Goal: Task Accomplishment & Management: Manage account settings

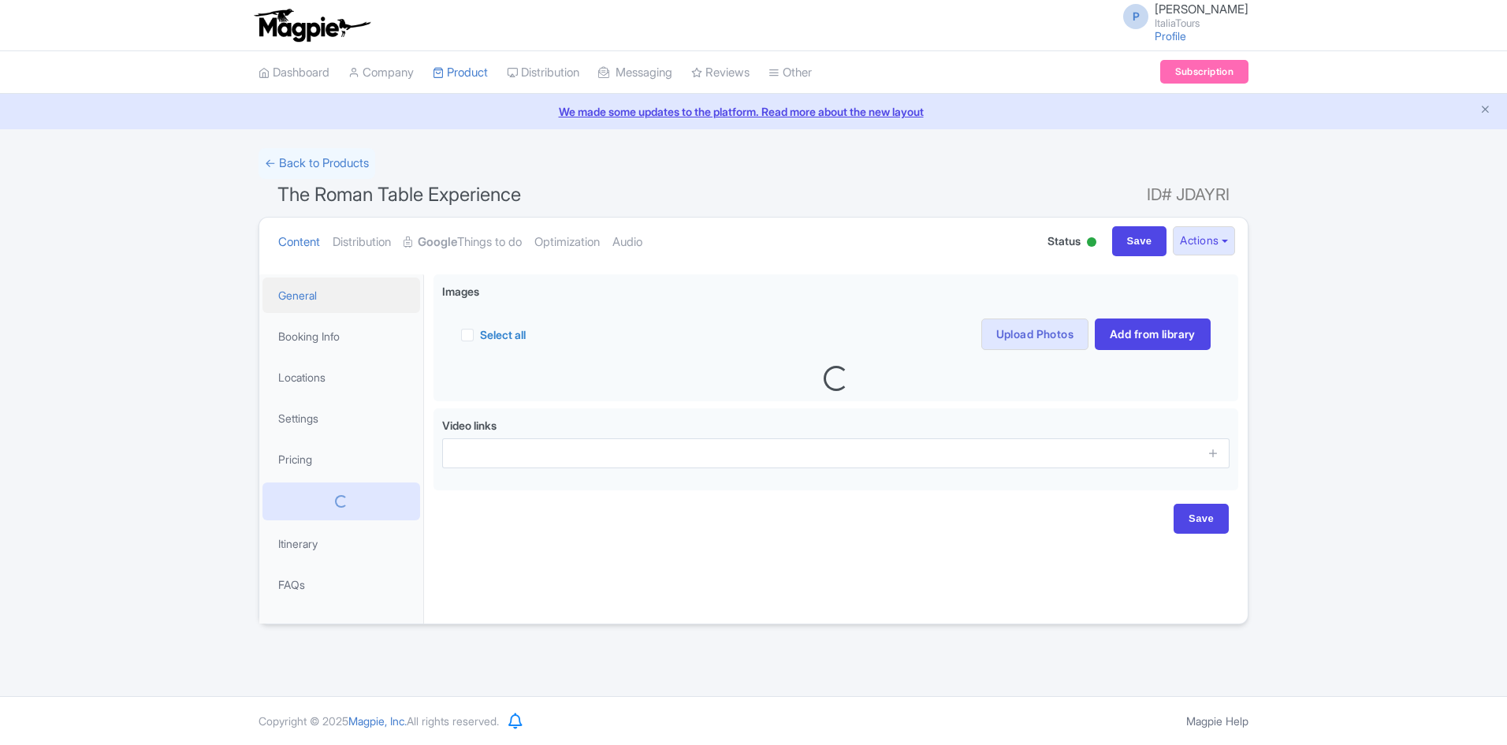
drag, startPoint x: 0, startPoint y: 0, endPoint x: 310, endPoint y: 308, distance: 437.4
click at [310, 308] on link "General" at bounding box center [341, 294] width 158 height 35
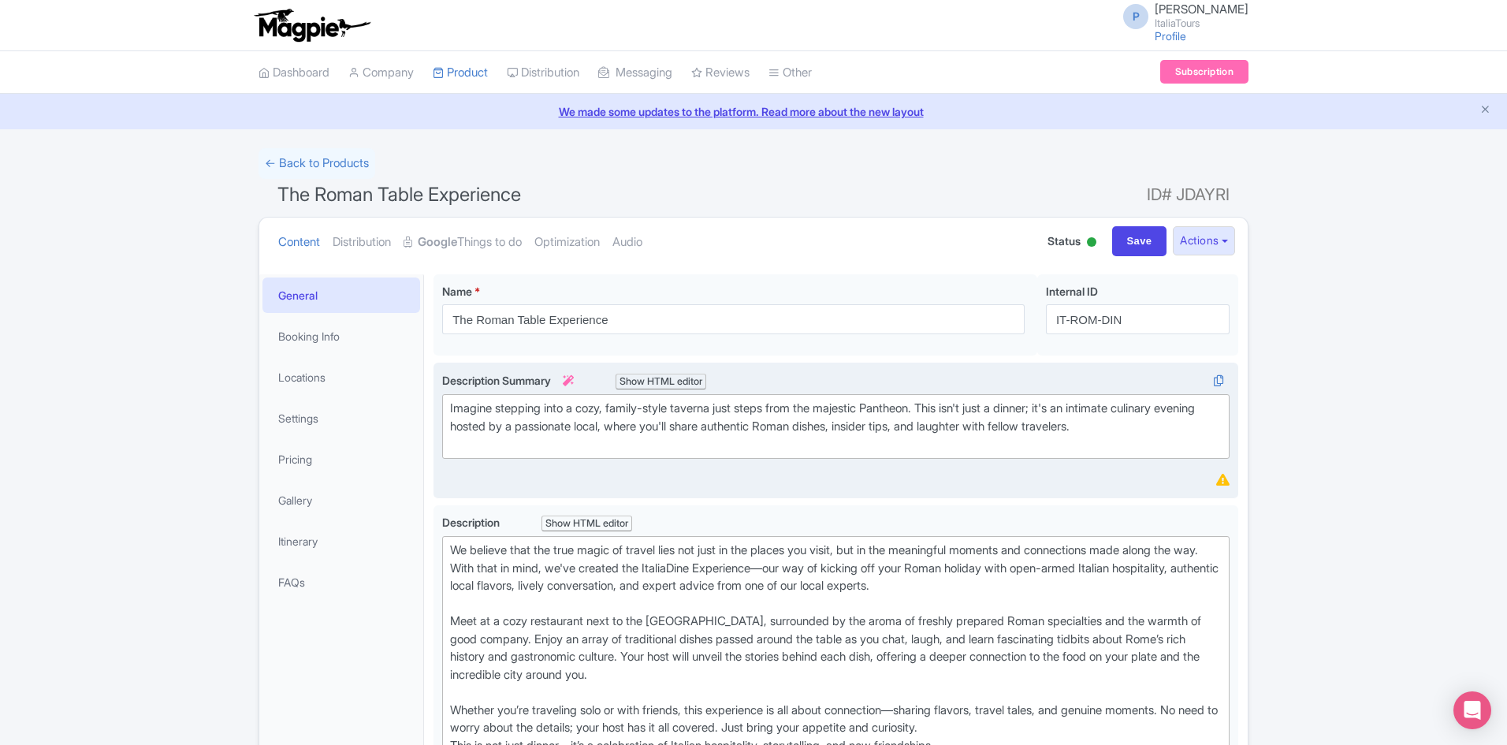
click at [671, 424] on div "Imagine stepping into a cozy, family-style taverna just steps from the majestic…" at bounding box center [835, 427] width 771 height 54
type trix-editor "<div>Imagine stepping into a cozy, family-style taverna just steps from the maj…"
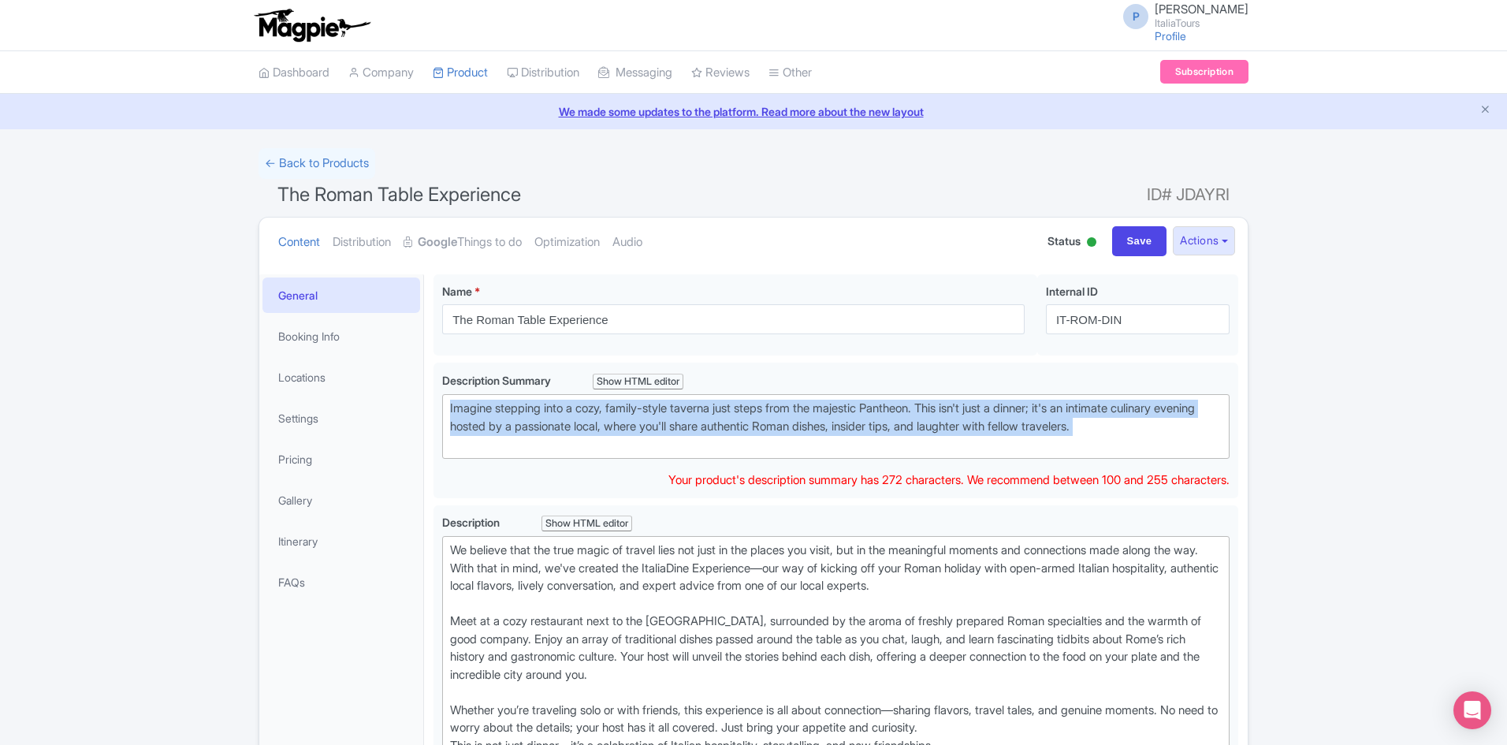
copy div "Imagine stepping into a cozy, family-style taverna just steps from the majestic…"
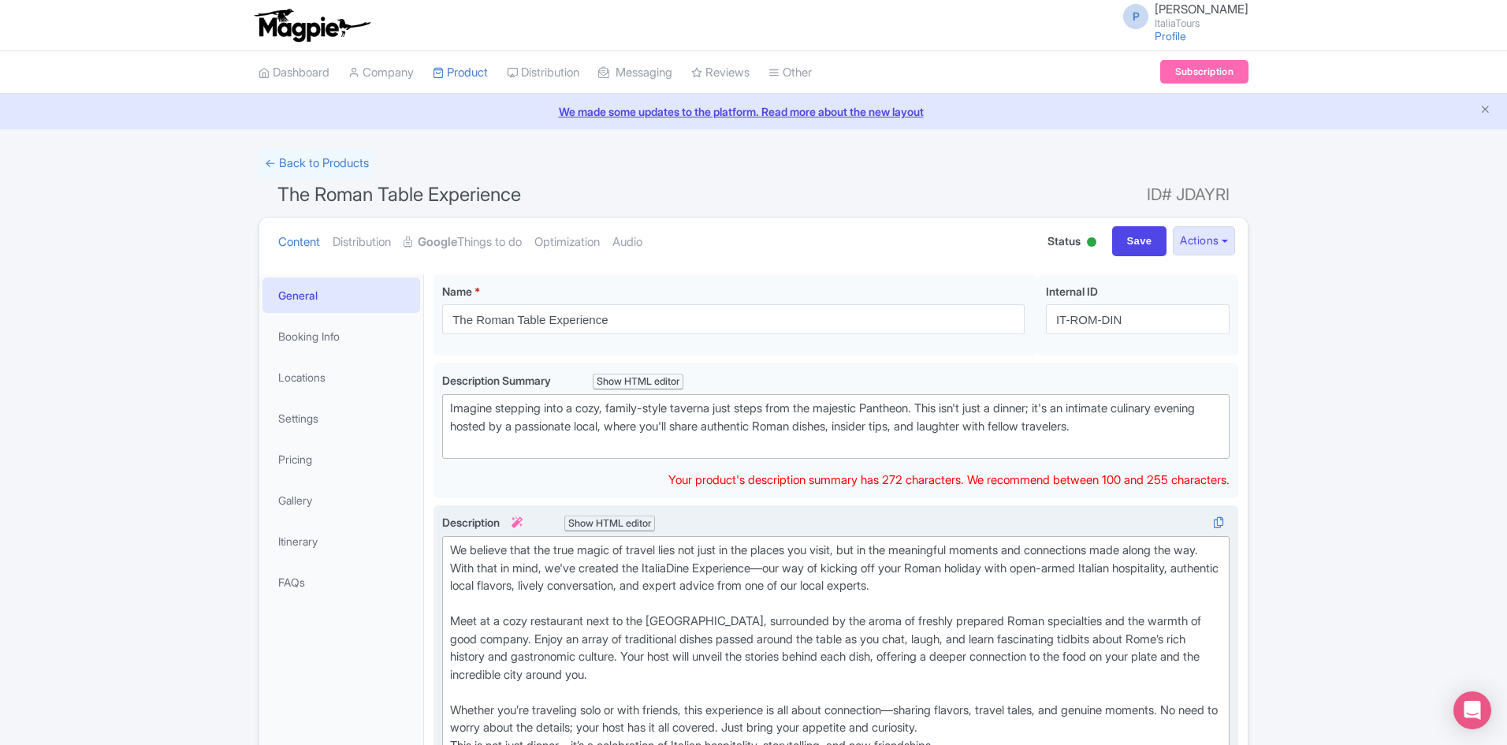
click at [636, 699] on div "We believe that the true magic of travel lies not just in the places you visit,…" at bounding box center [835, 647] width 771 height 213
type trix-editor "<lor>Ip dolorsi amet con adip elits do eiusmo temp inc utla et dol magnaa eni a…"
copy div "Lo ipsumdo sita con adip elits do eiusmo temp inc utla et dol magnaa eni admin,…"
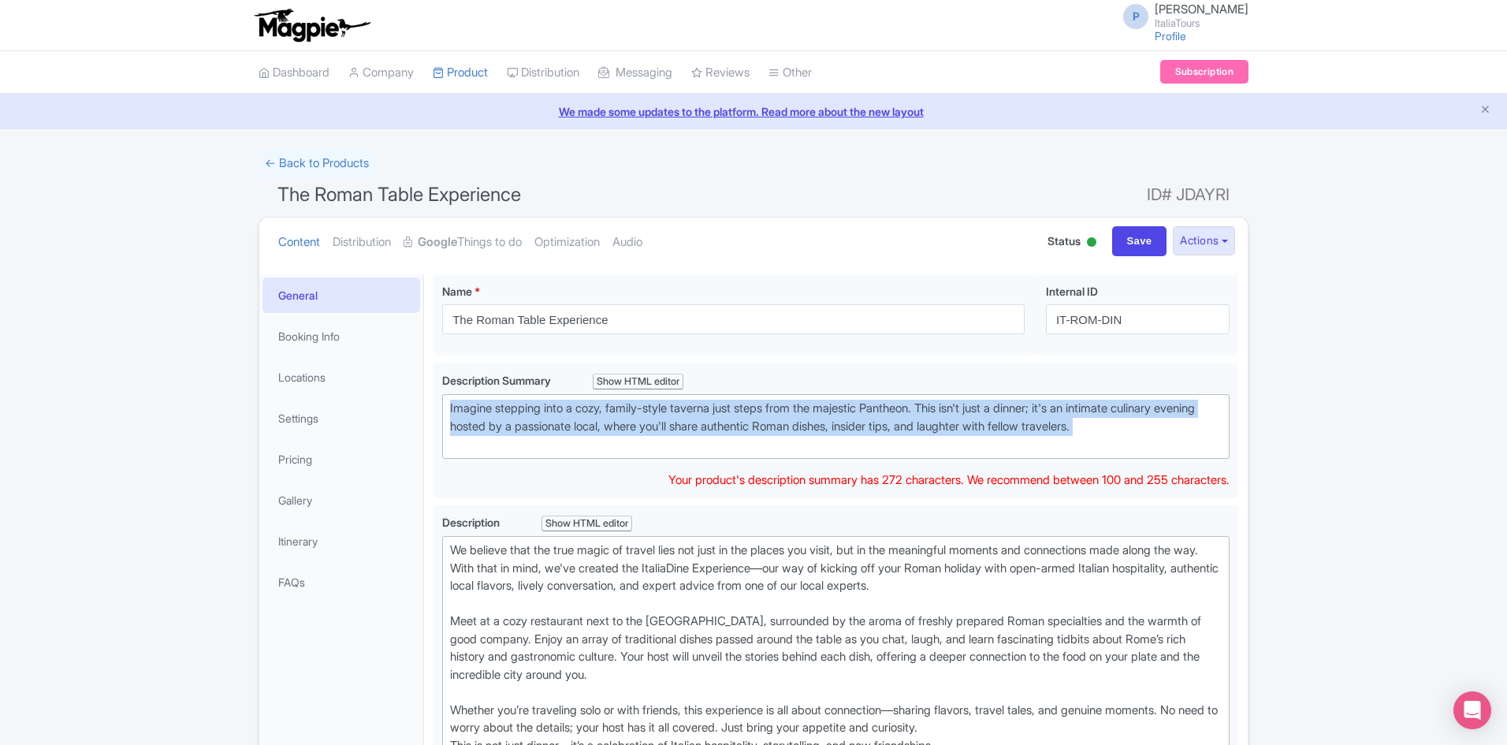
drag, startPoint x: 567, startPoint y: 454, endPoint x: 414, endPoint y: 355, distance: 182.5
paste trix-editor "<div>&nbsp;Step into an unforgettable evening of Roman hospitality. This isn't …"
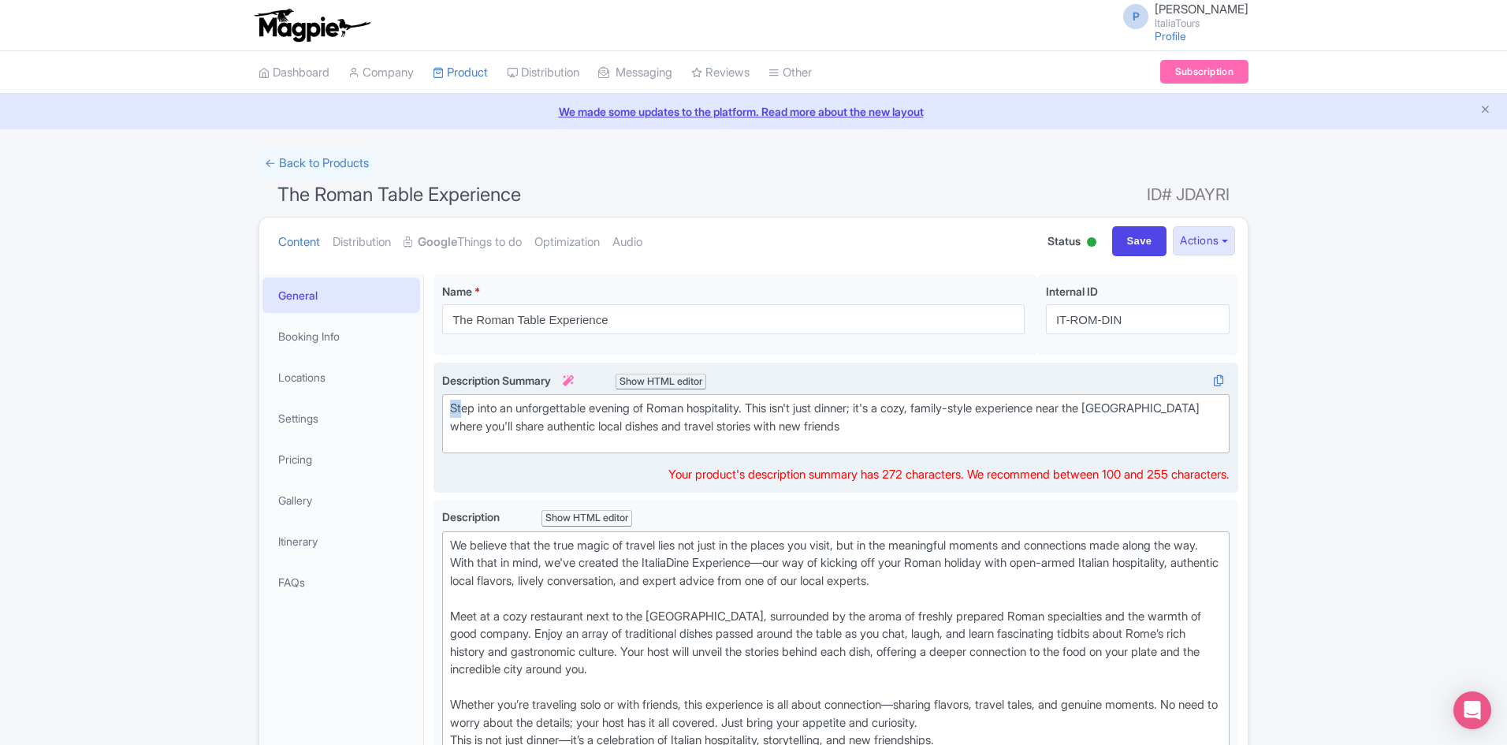
drag, startPoint x: 459, startPoint y: 404, endPoint x: 437, endPoint y: 406, distance: 22.1
click at [437, 406] on div "Imagine stepping into a cozy, family-style taverna just steps from the majestic…" at bounding box center [835, 427] width 805 height 131
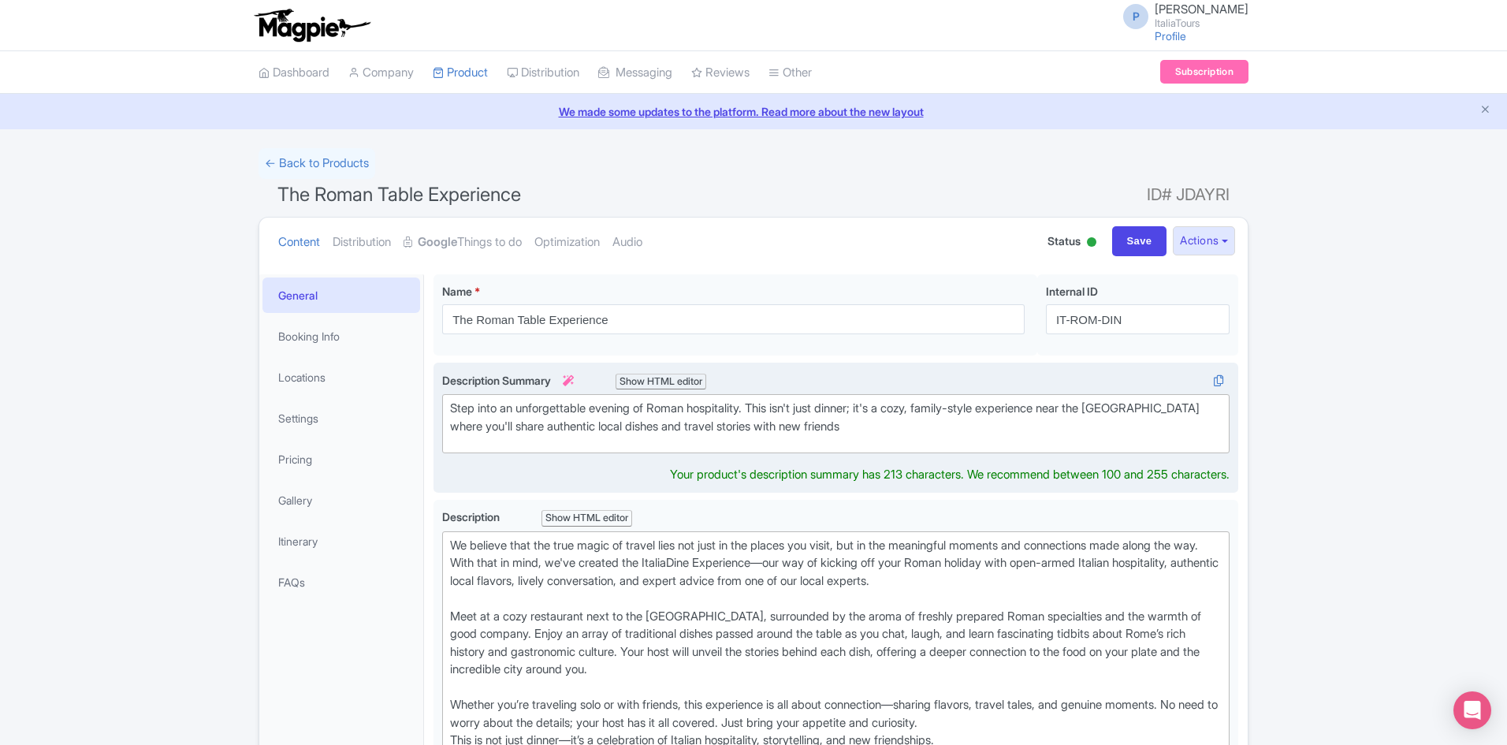
click at [849, 428] on div "Step into an unforgettable evening of Roman hospitality. This isn't just dinner…" at bounding box center [835, 417] width 771 height 35
type trix-editor "<div>Step into an unforgettable evening of Roman hospitality. This isn't just d…"
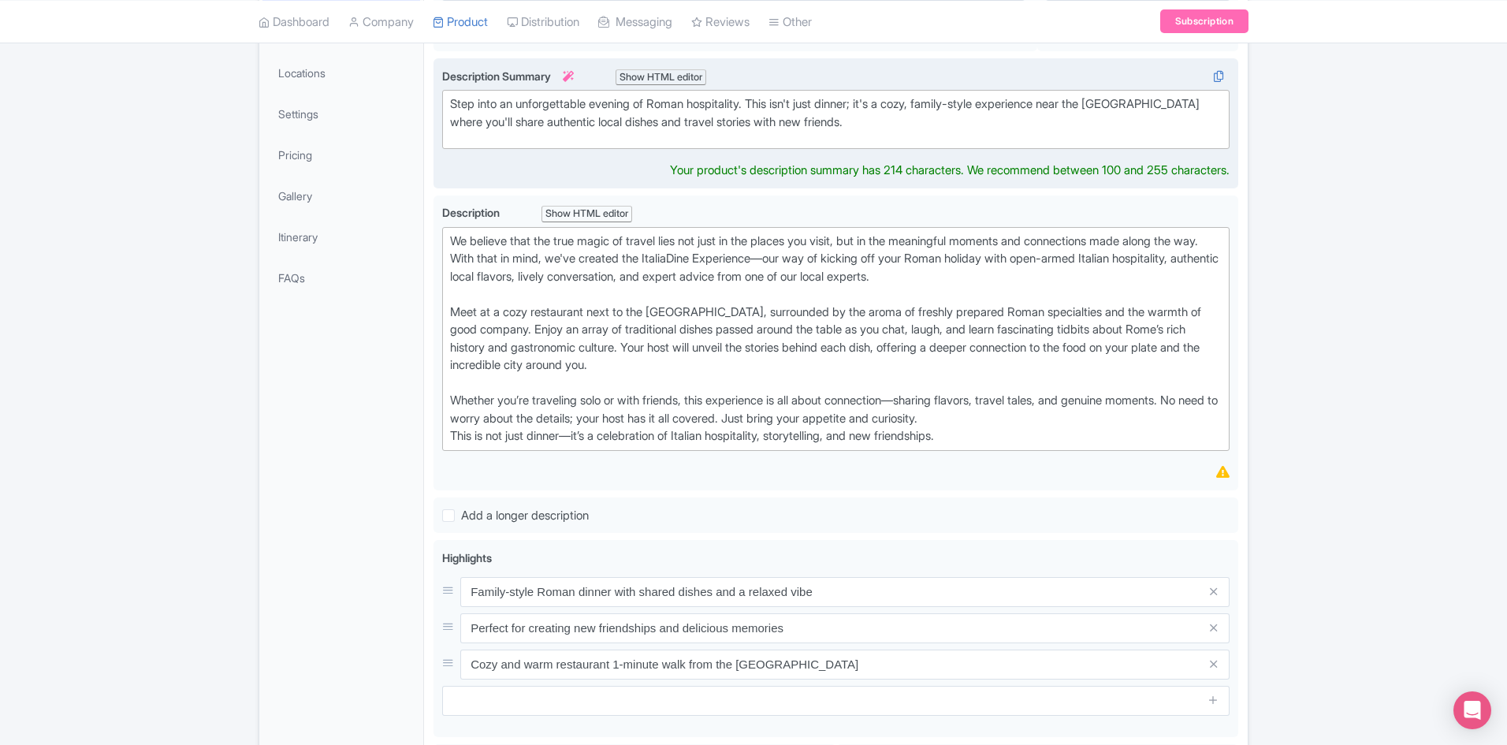
scroll to position [315, 0]
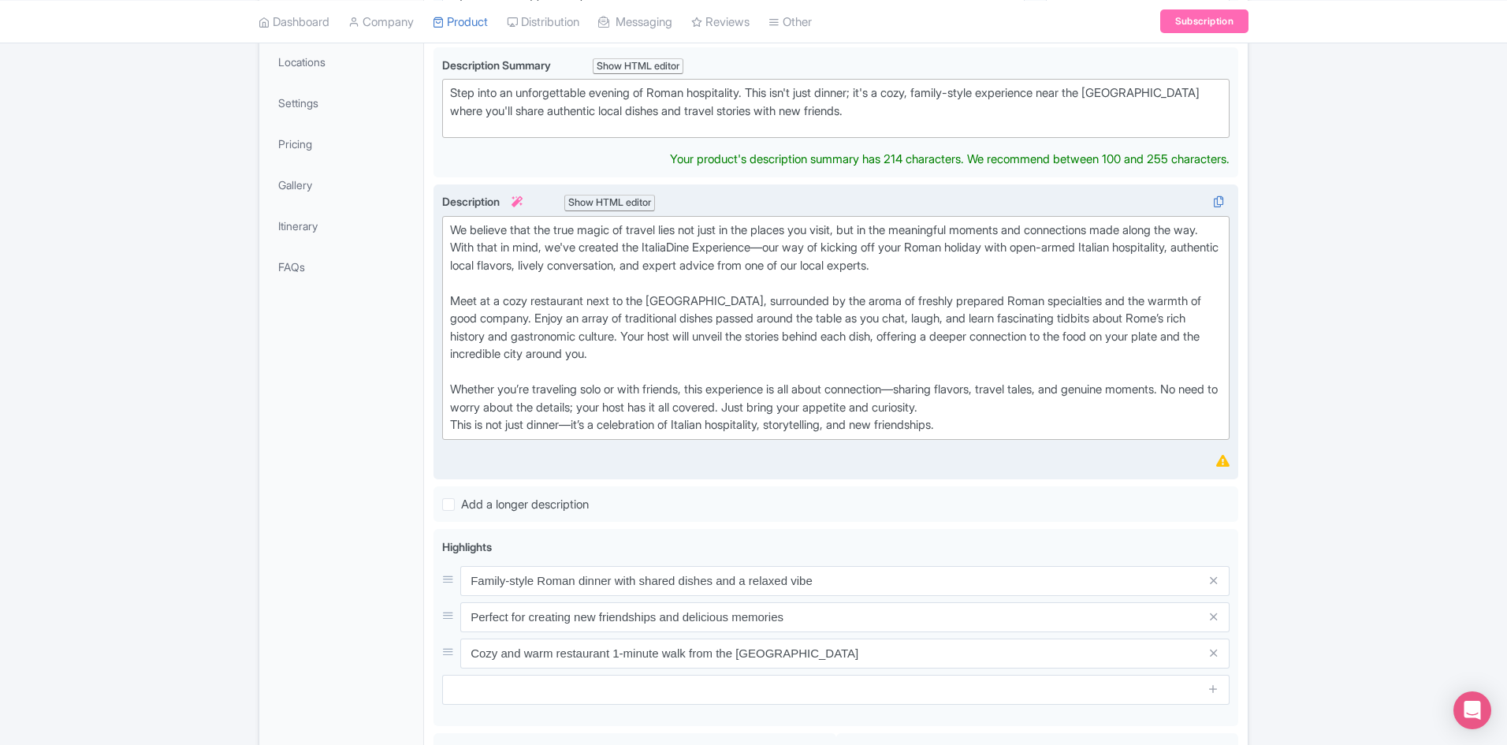
click at [667, 393] on div "We believe that the true magic of travel lies not just in the places you visit,…" at bounding box center [835, 327] width 771 height 213
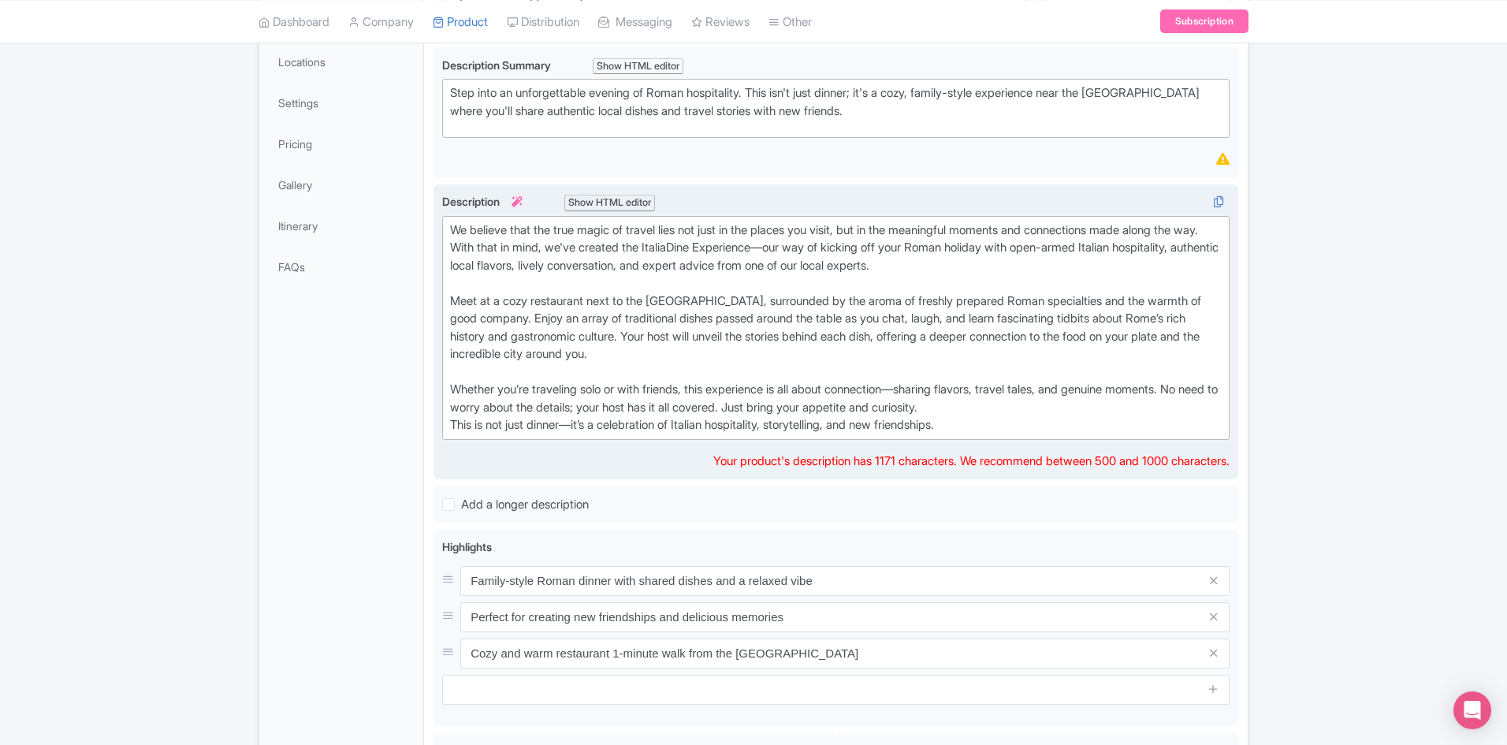
paste trix-editor "<lor>Ips dolo sitam co Adip elit se doe temporincid—utl etdo mag aliq enim adm …"
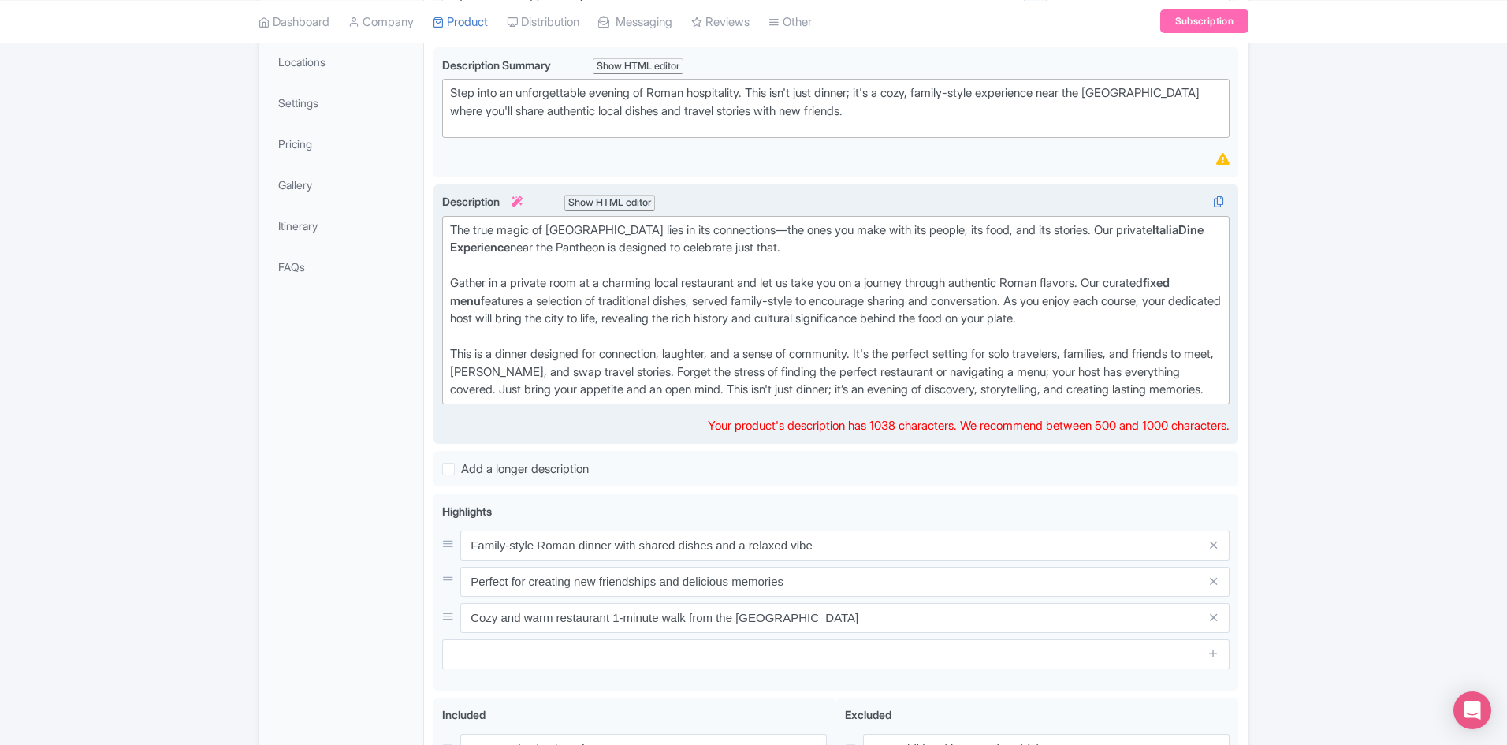
scroll to position [236, 0]
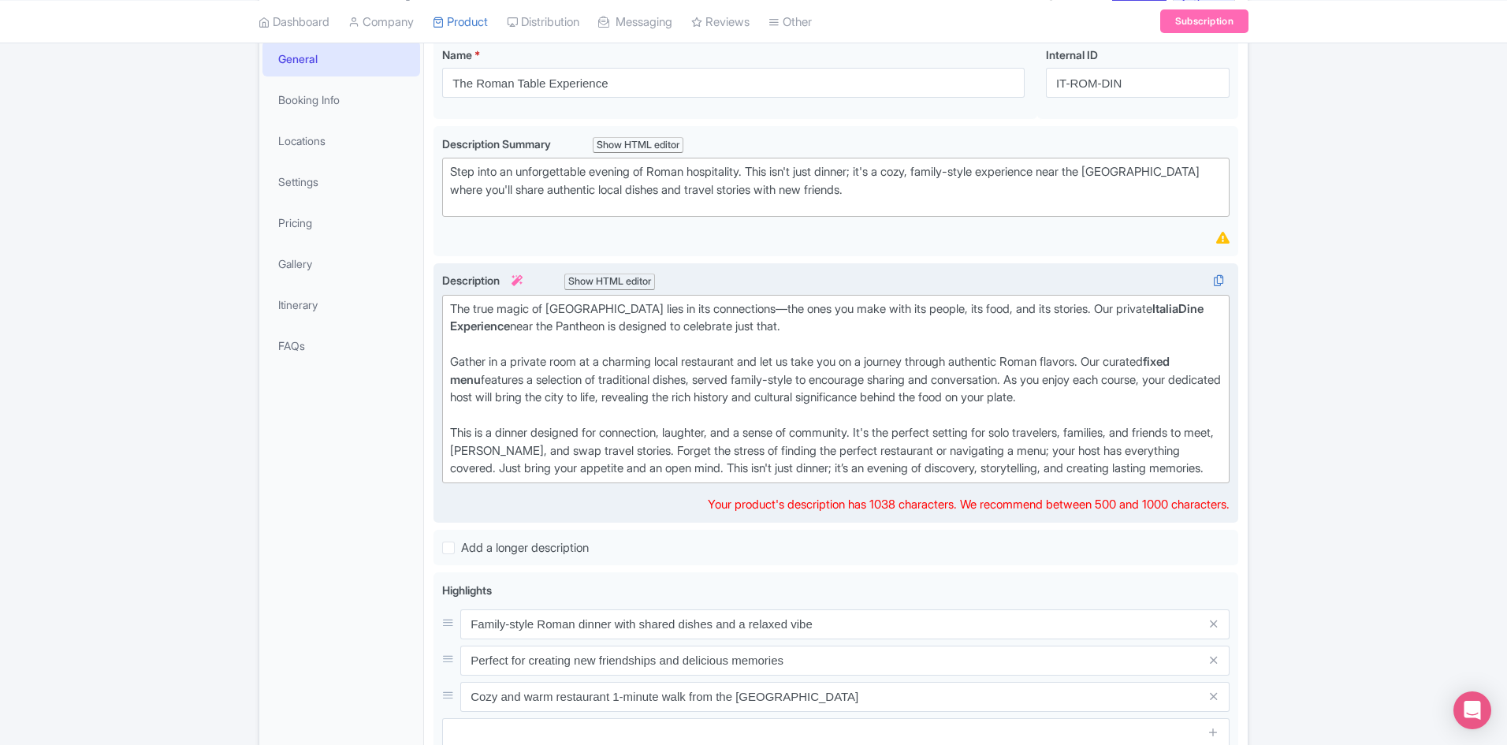
click at [504, 321] on strong "ItaliaDine Experience" at bounding box center [826, 317] width 753 height 33
click at [716, 311] on div "The true magic of [GEOGRAPHIC_DATA] lies in its connections—the ones you make w…" at bounding box center [835, 327] width 771 height 54
click at [1090, 303] on div "The true magic of [GEOGRAPHIC_DATA] lies in its connections, the ones you make …" at bounding box center [835, 327] width 771 height 54
click at [581, 396] on div "Gather in a private room at a charming local restaurant and let us take you on …" at bounding box center [835, 388] width 771 height 71
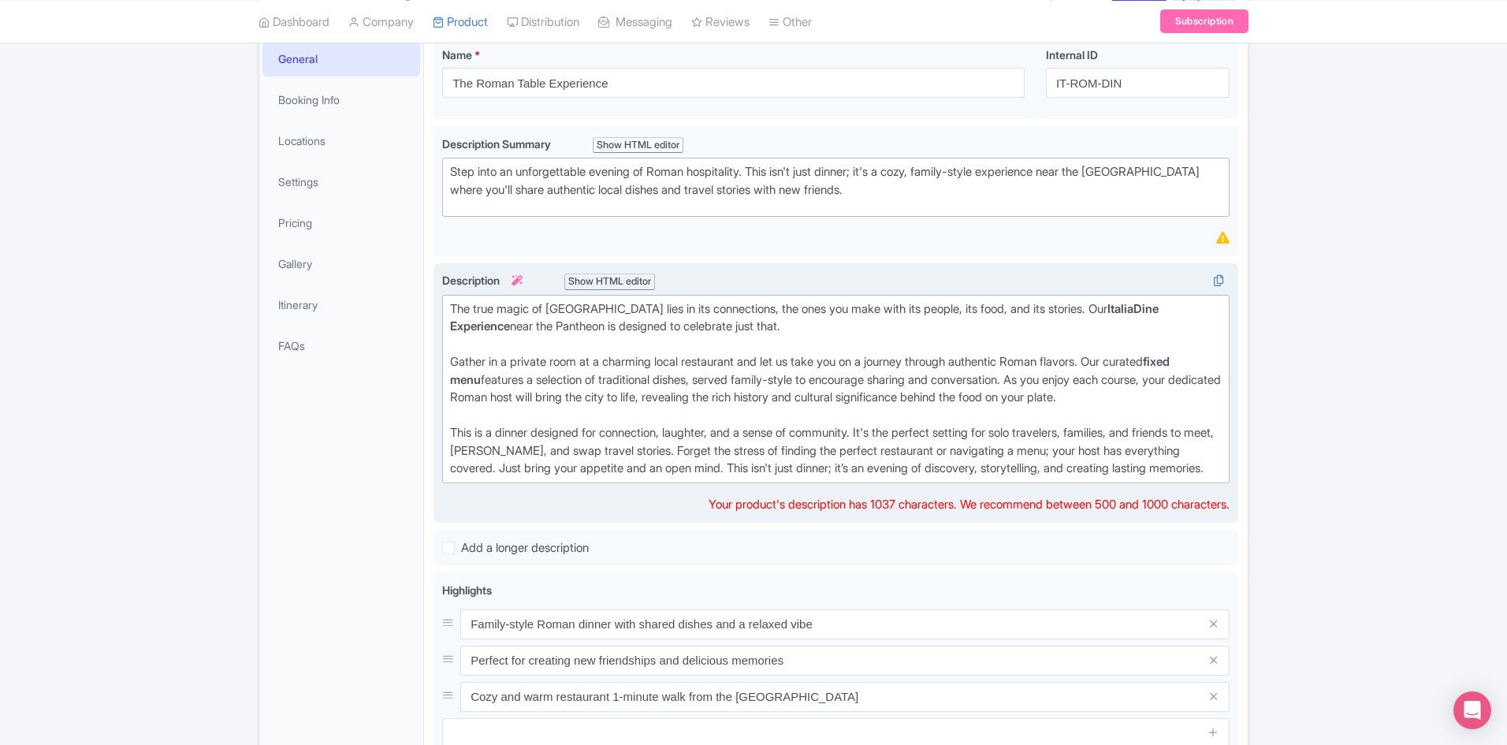
scroll to position [315, 0]
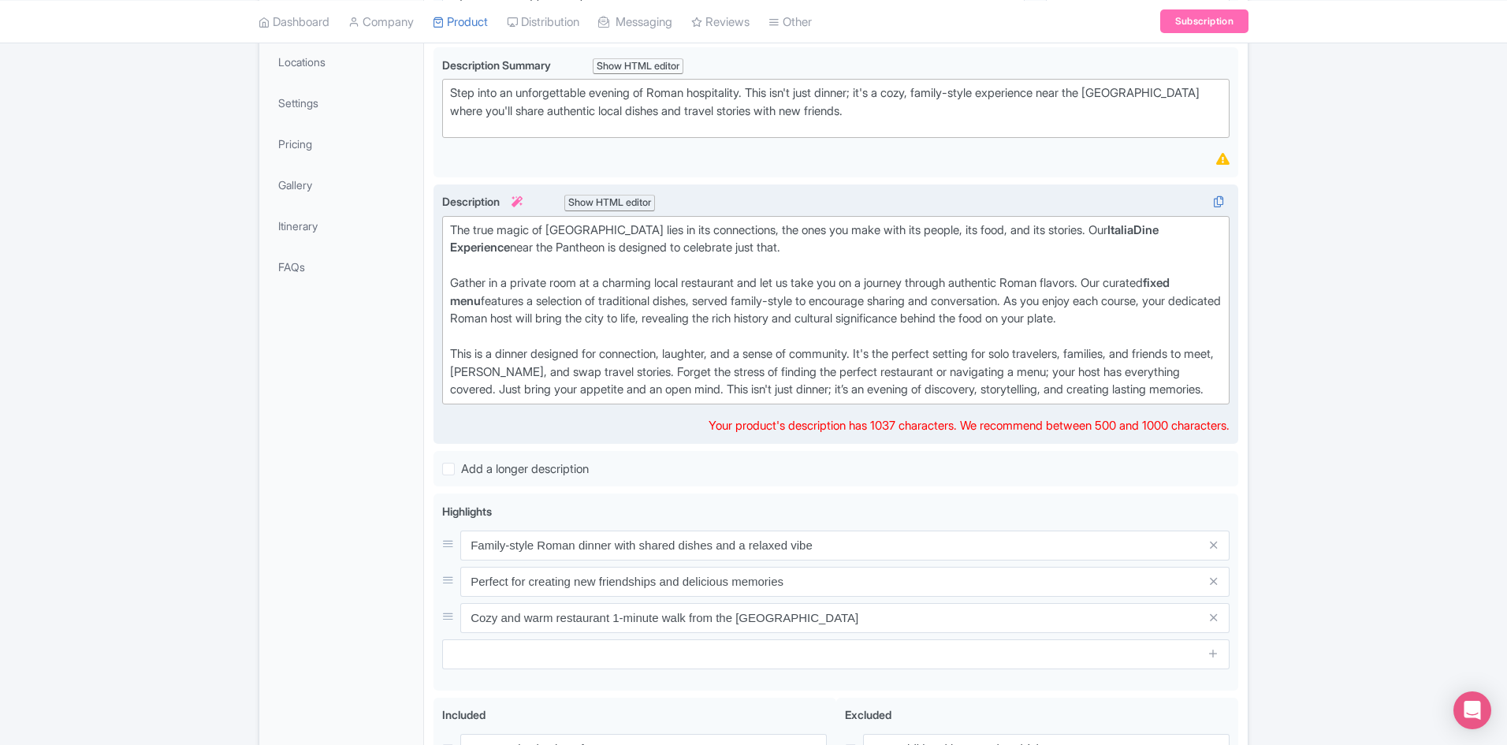
click at [620, 392] on div "This is a dinner designed for connection, laughter, and a sense of community. I…" at bounding box center [835, 372] width 771 height 54
click at [707, 399] on div "This is a dinner designed for connection, laughter, and a sense of community. I…" at bounding box center [835, 372] width 771 height 54
click at [923, 399] on div "This is a dinner designed for connection, laughter, and a sense of community. I…" at bounding box center [835, 372] width 771 height 54
type trix-editor "<div>The true magic of [GEOGRAPHIC_DATA] lies in its connections, the ones you …"
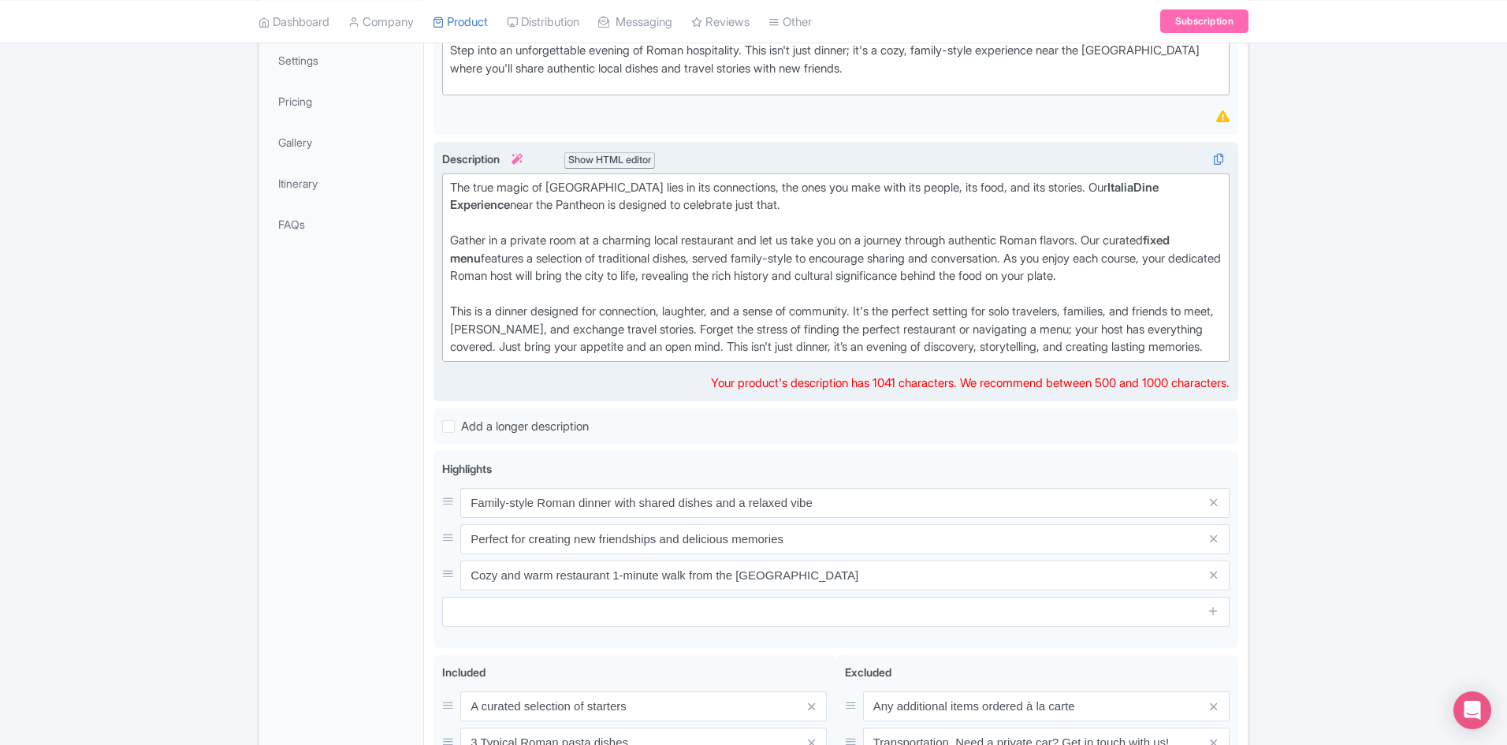
scroll to position [394, 0]
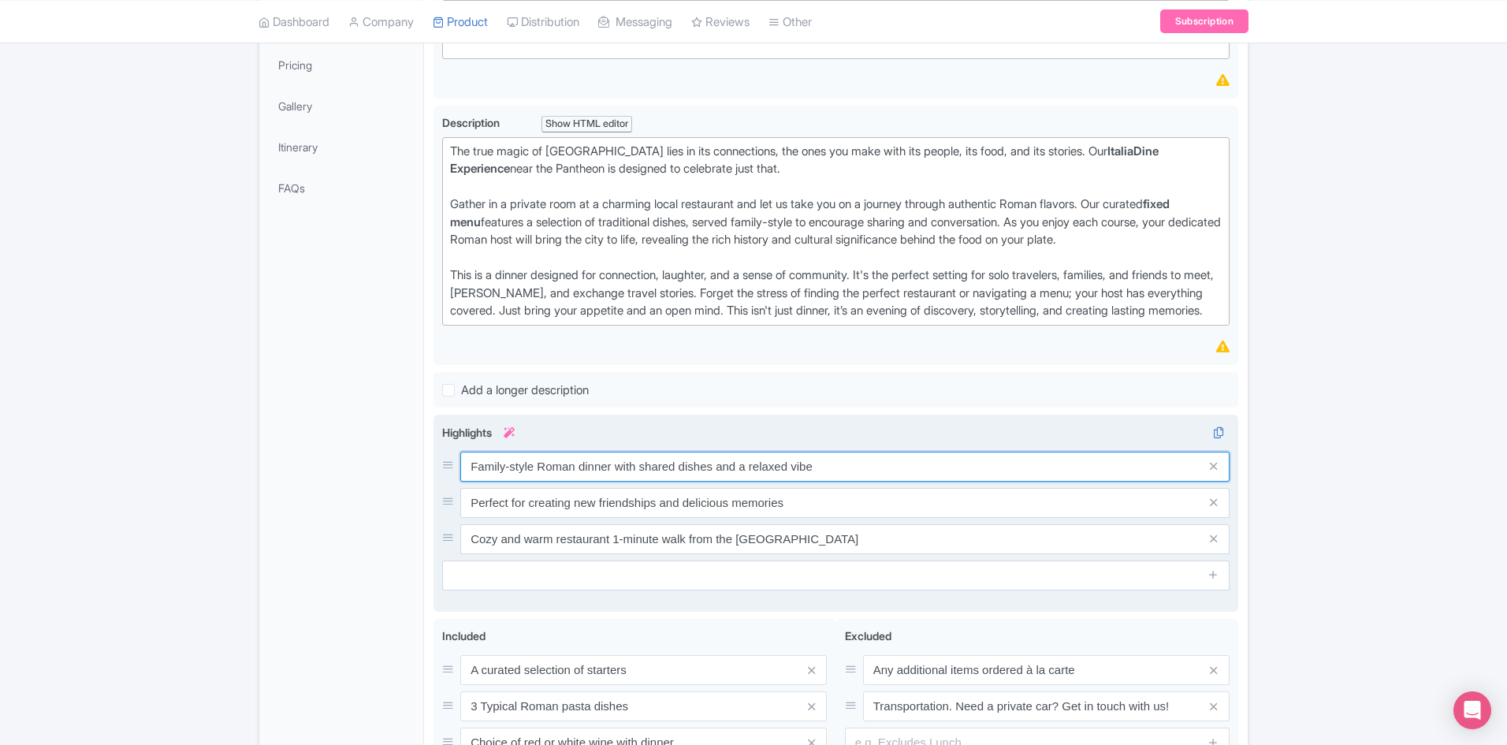
drag, startPoint x: 831, startPoint y: 492, endPoint x: 449, endPoint y: 484, distance: 382.3
click at [449, 484] on div "Highlights i Family-style Roman dinner with shared dishes and a relaxed vibe Pe…" at bounding box center [835, 507] width 787 height 166
paste input "A private, family-style dinner in a charming room near the [GEOGRAPHIC_DATA]"
click at [702, 481] on input "A private, family-style dinner in a charming room near the [GEOGRAPHIC_DATA]" at bounding box center [844, 467] width 769 height 30
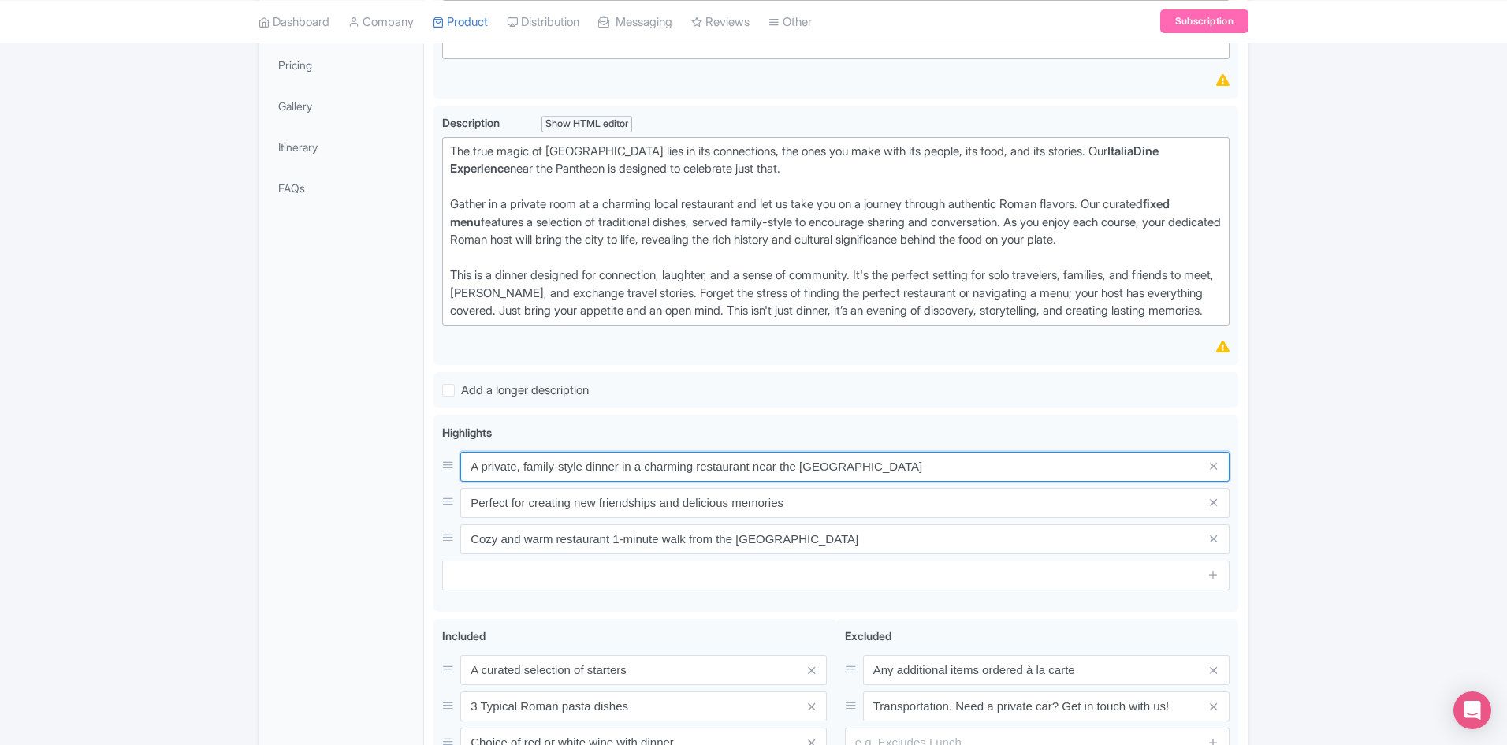
type input "A private, family-style dinner in a charming restaurant near the [GEOGRAPHIC_DA…"
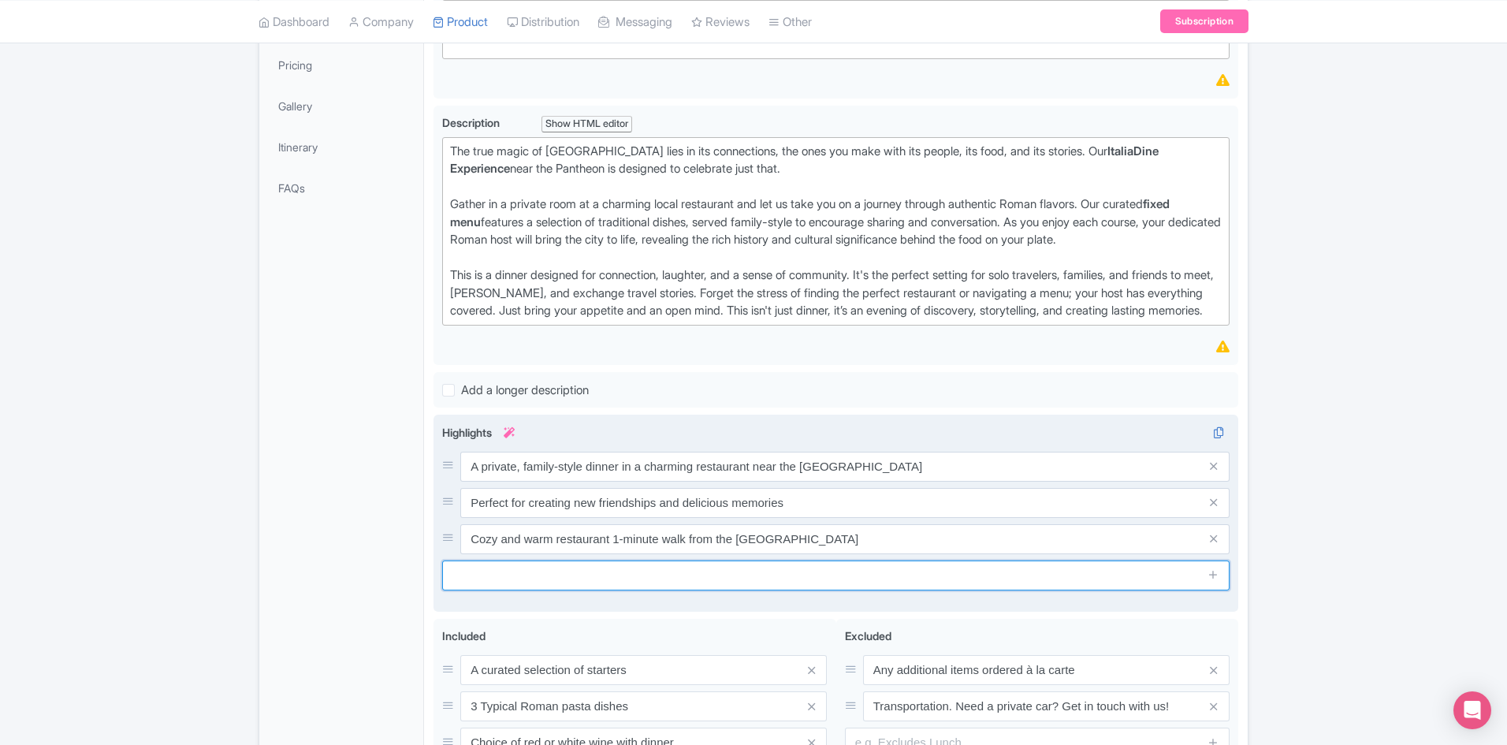
click at [476, 590] on input "text" at bounding box center [835, 575] width 787 height 30
paste input "Your local host shares insights into Rome's history and cuisine."
type input "Your local host shares insights into Rome's history and cuisine."
click at [1210, 580] on icon at bounding box center [1213, 574] width 12 height 12
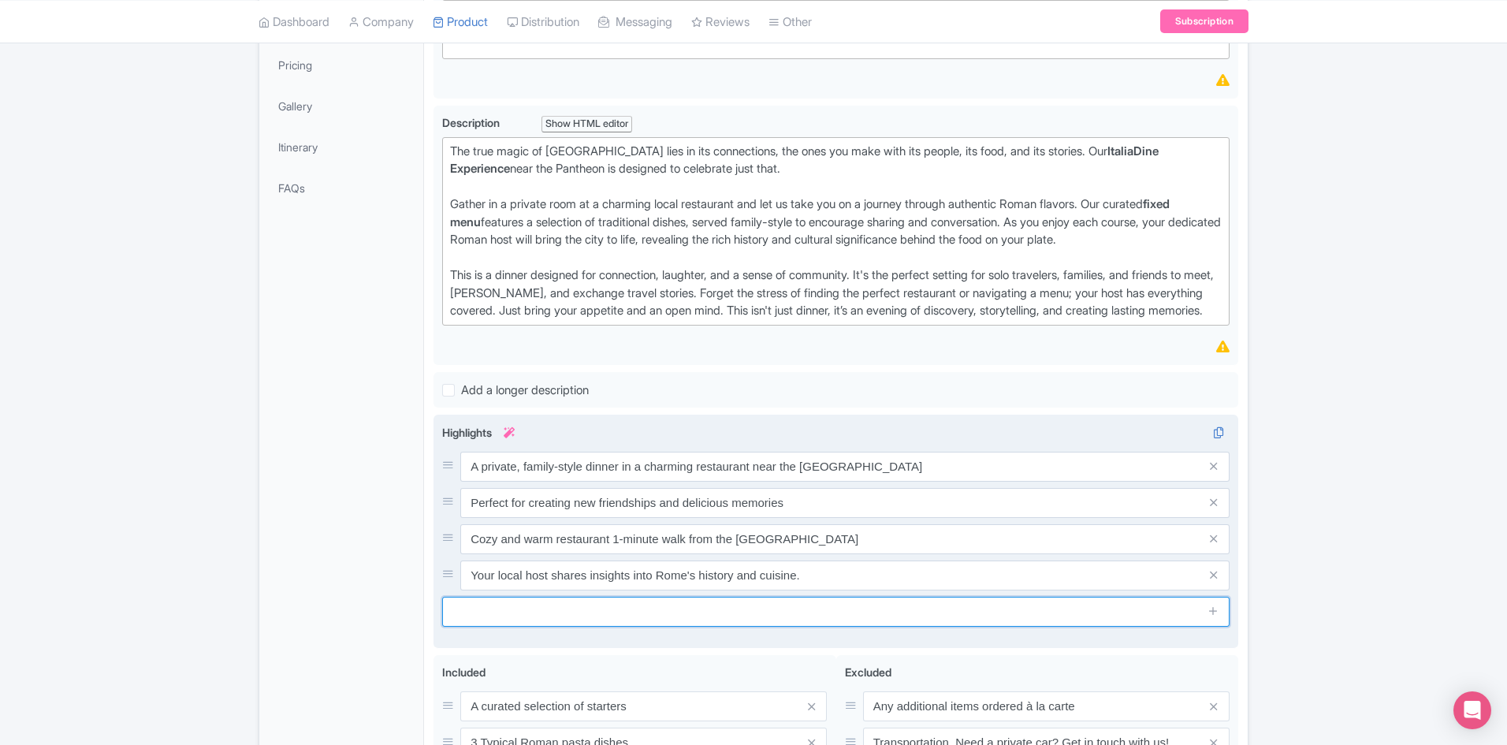
click at [706, 626] on input "text" at bounding box center [835, 611] width 787 height 30
paste input "Savor a fixed menu of authentic Roman dishes served family-style."
type input "Savor a fixed menu of authentic Roman dishes served family-style."
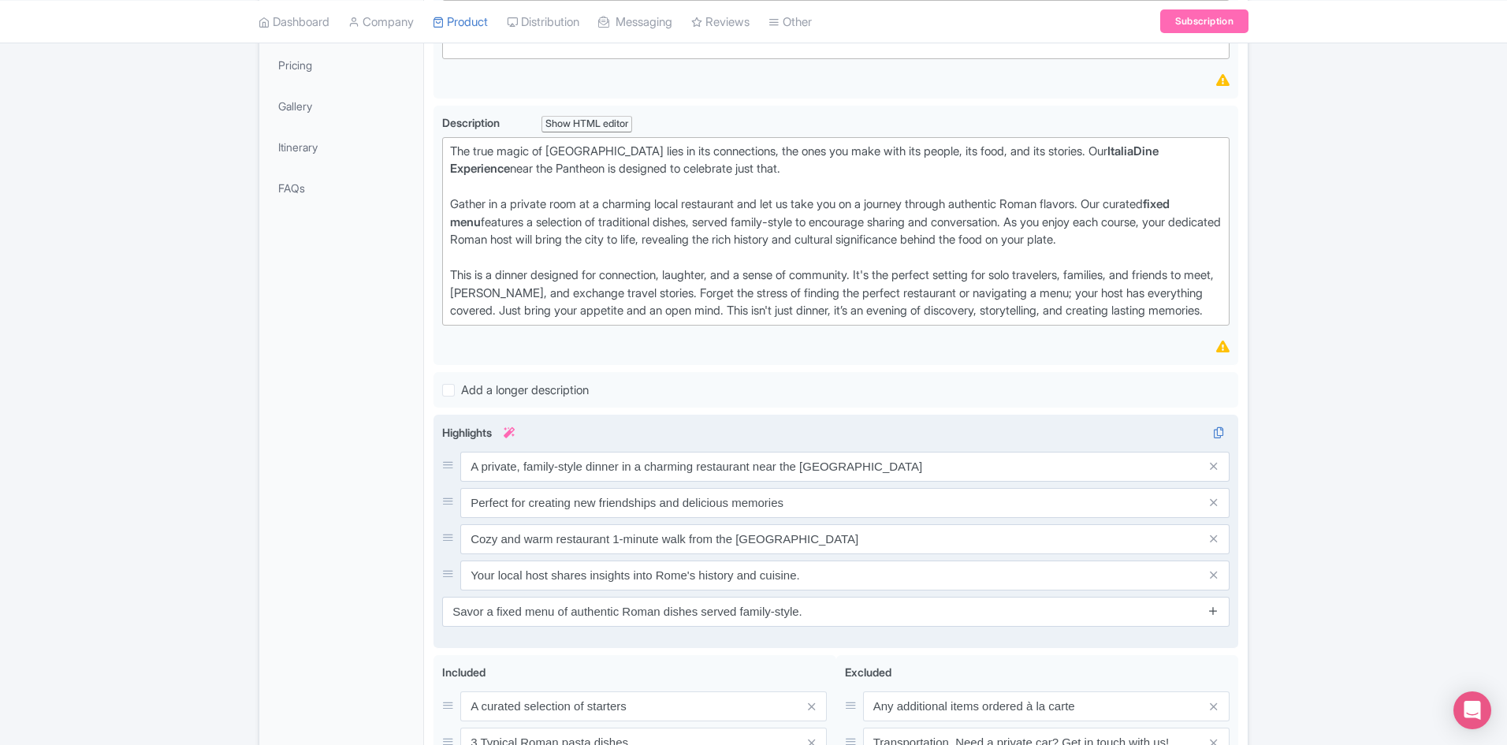
click at [1211, 616] on icon at bounding box center [1213, 610] width 12 height 12
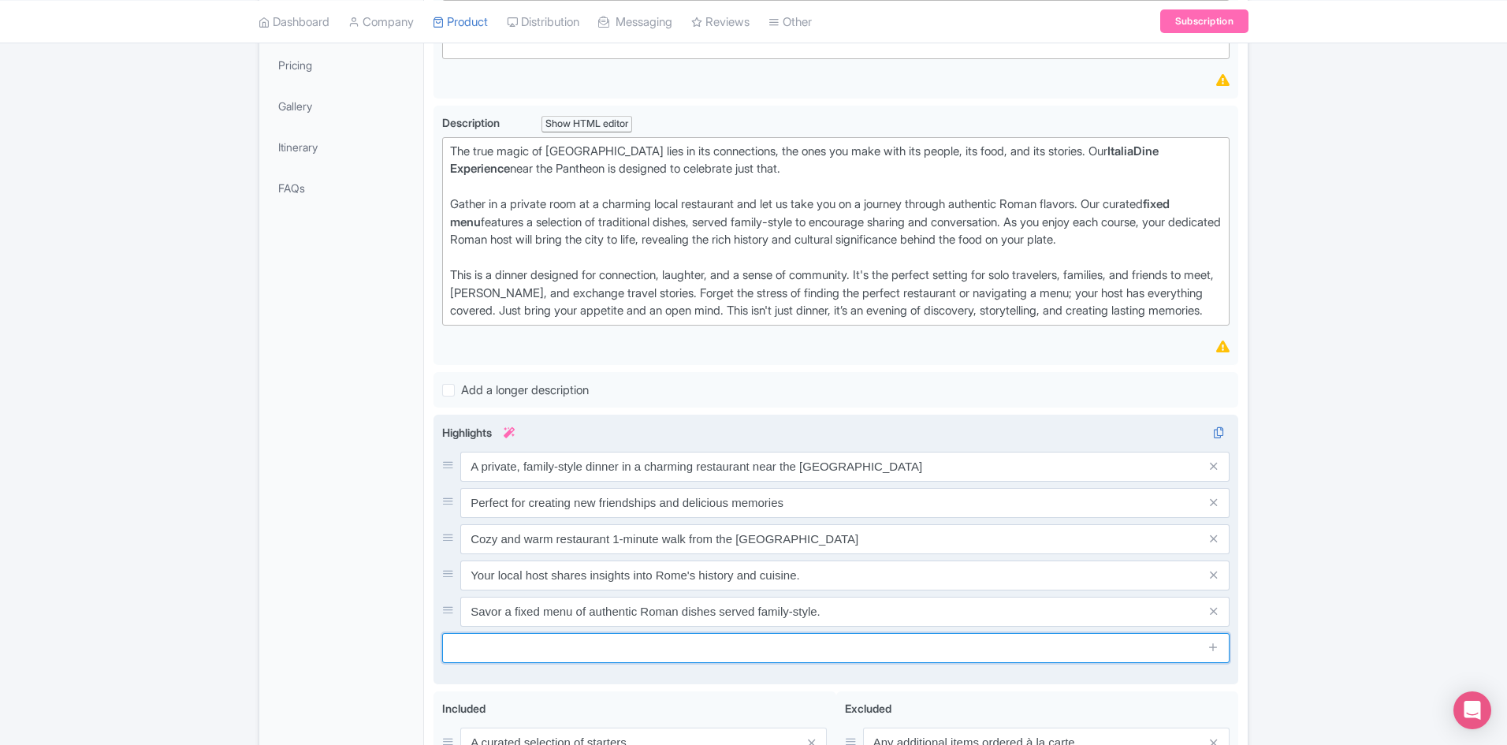
click at [694, 663] on input "text" at bounding box center [835, 648] width 787 height 30
paste input "A relaxed, hassle-free evening where all details are covered."
type input "A relaxed, hassle-free evening where all details are covered."
click at [1213, 663] on span at bounding box center [1214, 648] width 32 height 30
click at [1212, 652] on icon at bounding box center [1213, 647] width 12 height 12
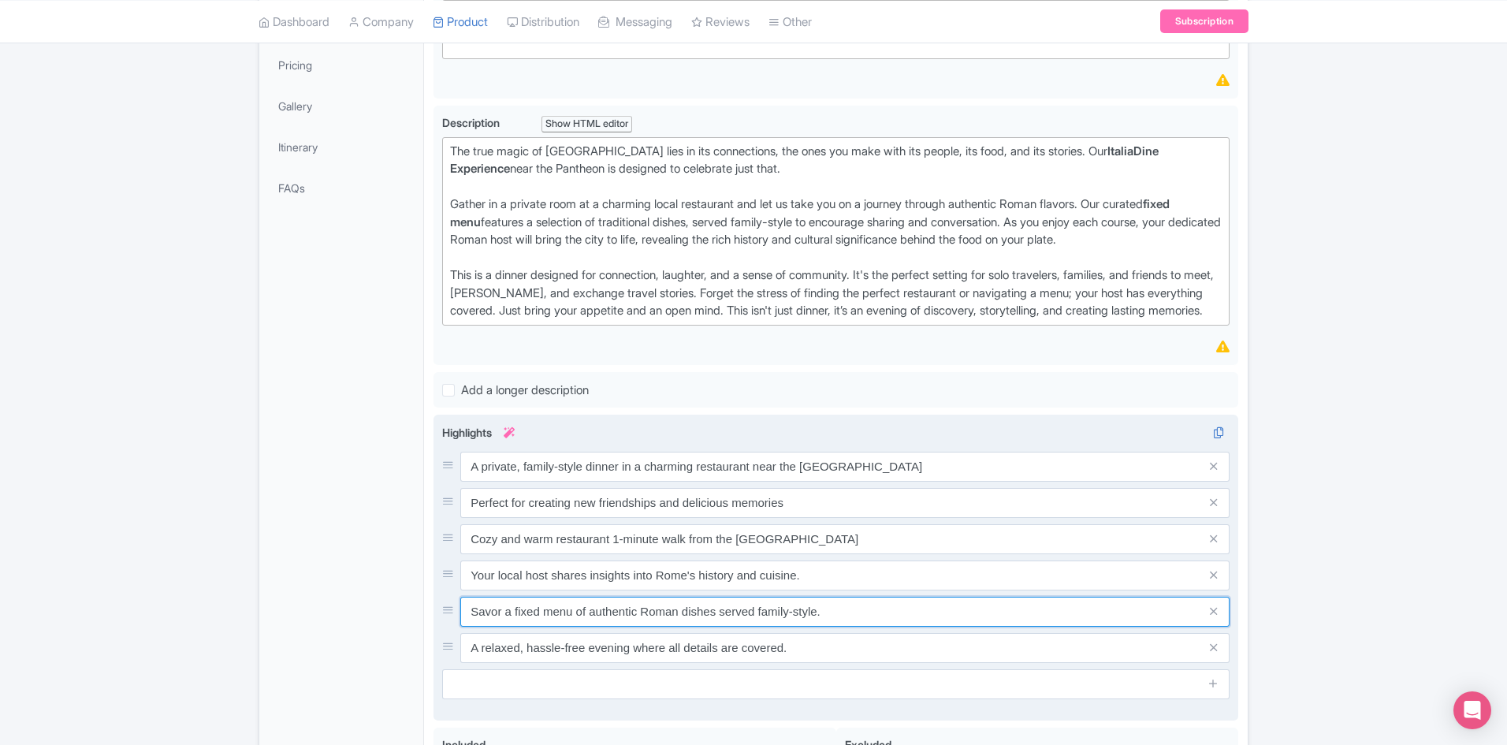
click at [860, 626] on input "Savor a fixed menu of authentic Roman dishes served family-style." at bounding box center [844, 611] width 769 height 30
type input "Savor a fixed menu of authentic Roman dishes served family-style"
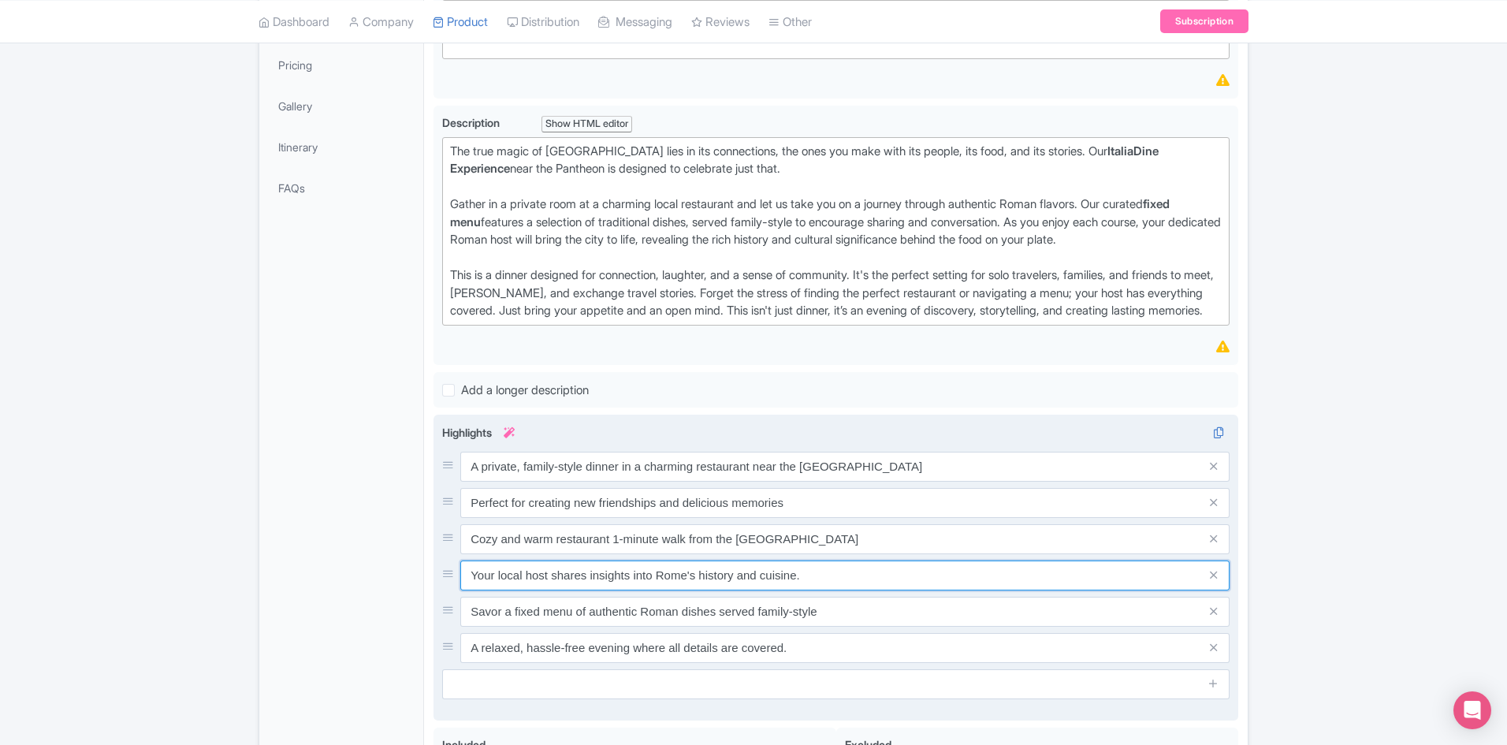
click at [822, 590] on input "Your local host shares insights into Rome's history and cuisine." at bounding box center [844, 575] width 769 height 30
type input "Your local host shares insights into Rome's history and cuisine"
click at [818, 663] on input "A relaxed, hassle-free evening where all details are covered." at bounding box center [844, 648] width 769 height 30
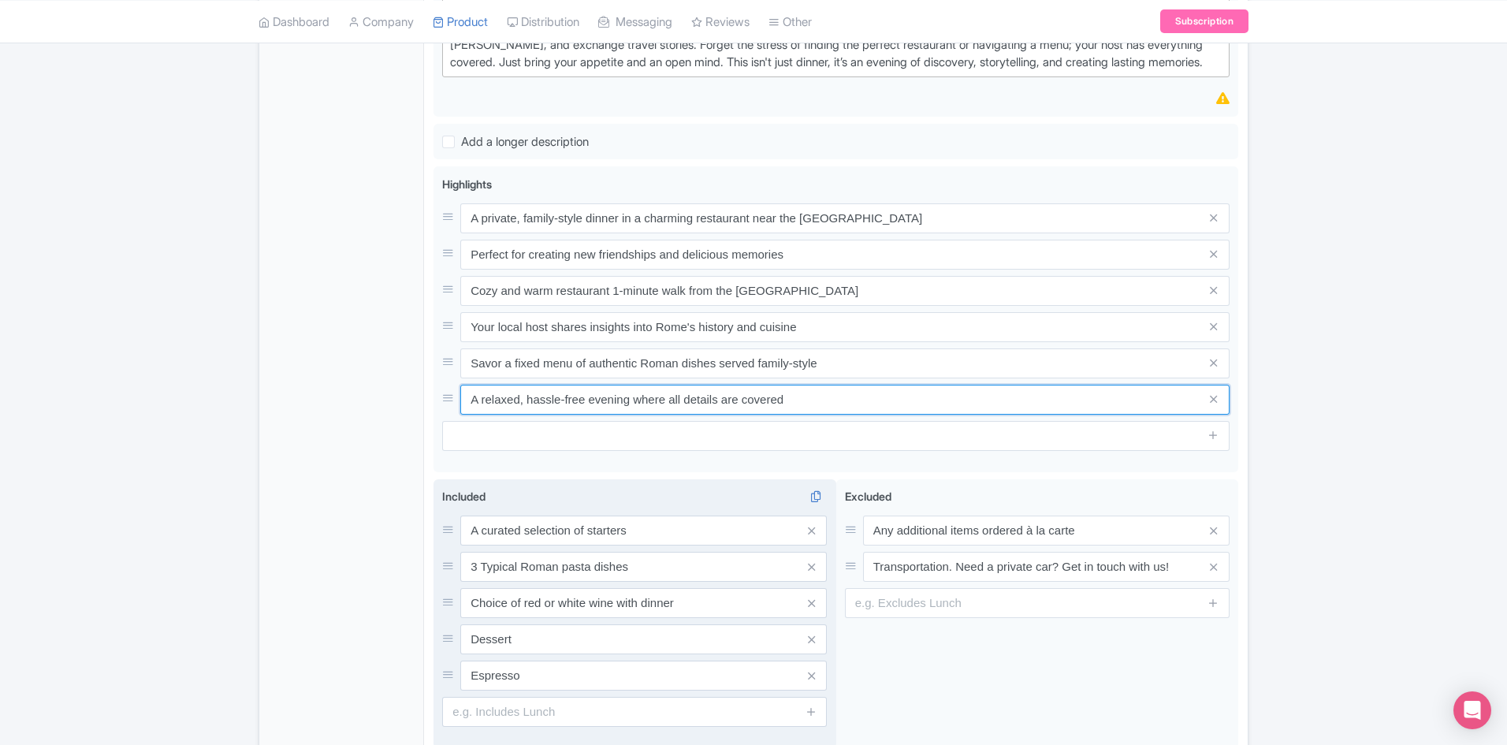
scroll to position [552, 0]
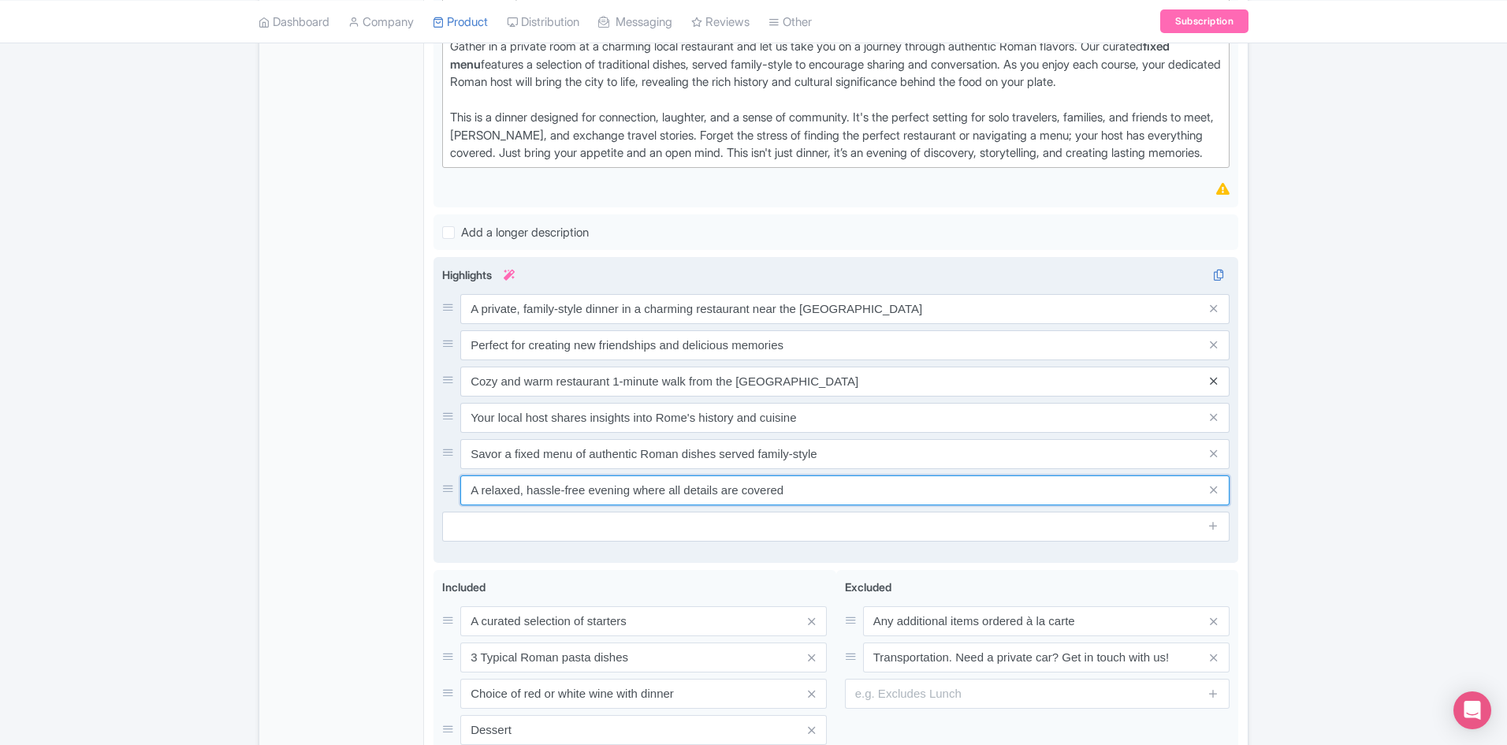
type input "A relaxed, hassle-free evening where all details are covered"
click at [1213, 387] on icon at bounding box center [1213, 381] width 7 height 12
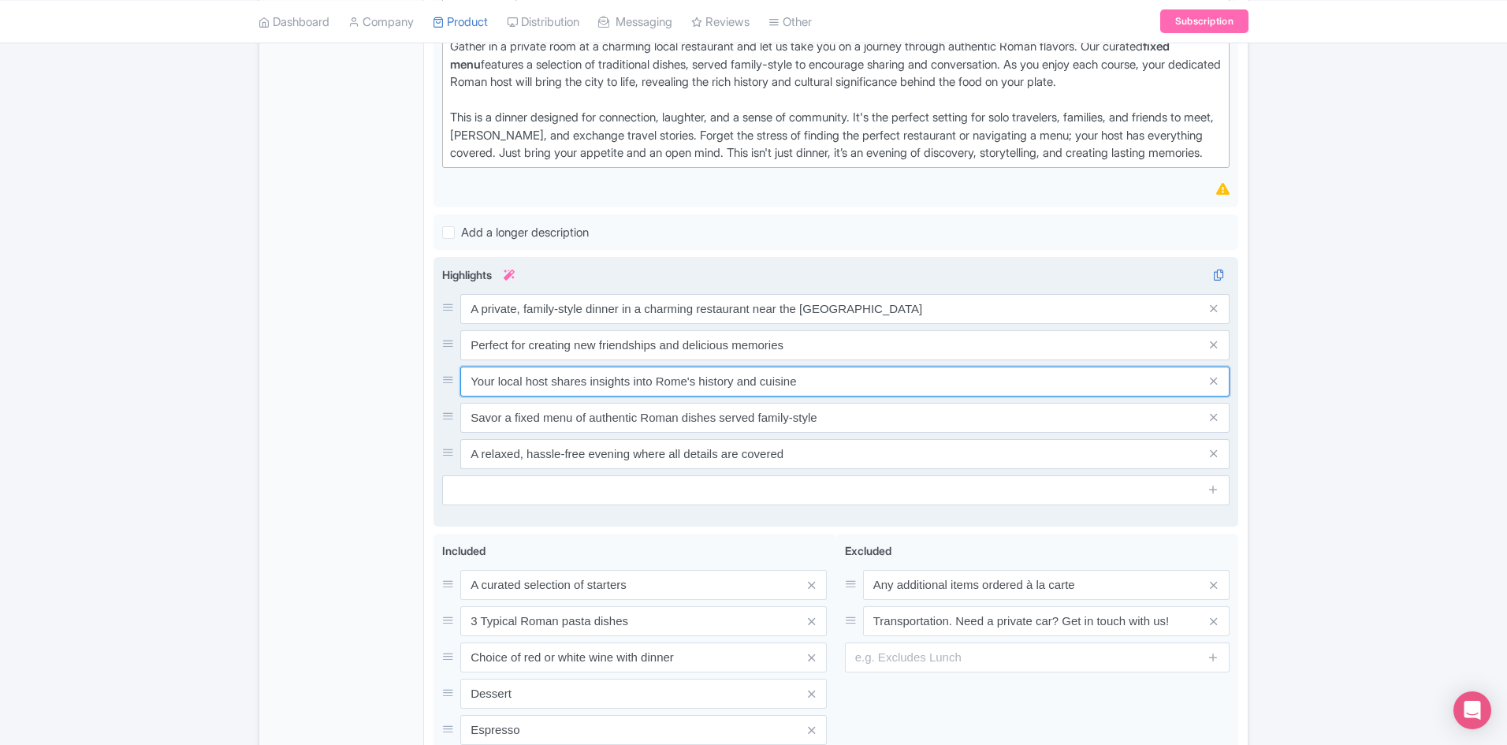
drag, startPoint x: 522, startPoint y: 414, endPoint x: 466, endPoint y: 404, distance: 56.1
click at [466, 396] on input "Your local host shares insights into Rome's history and cuisine" at bounding box center [844, 381] width 769 height 30
drag, startPoint x: 583, startPoint y: 417, endPoint x: 548, endPoint y: 414, distance: 34.8
click at [548, 396] on input "A Roman host shares insights into Rome's history and cuisine" at bounding box center [844, 381] width 769 height 30
type input "A Roman host will share with you insights into Rome's history and cuisine"
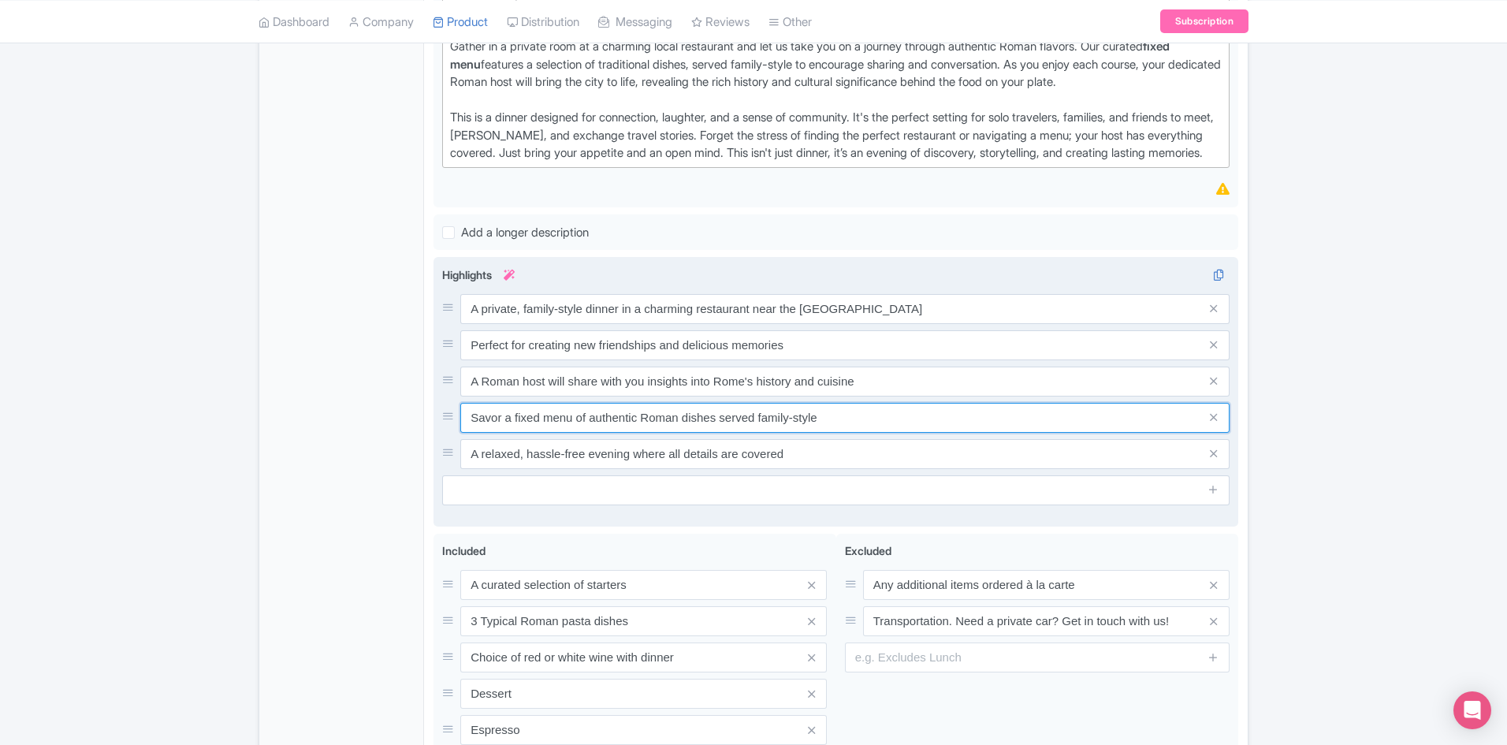
click at [693, 433] on input "Savor a fixed menu of authentic Roman dishes served family-style" at bounding box center [844, 418] width 769 height 30
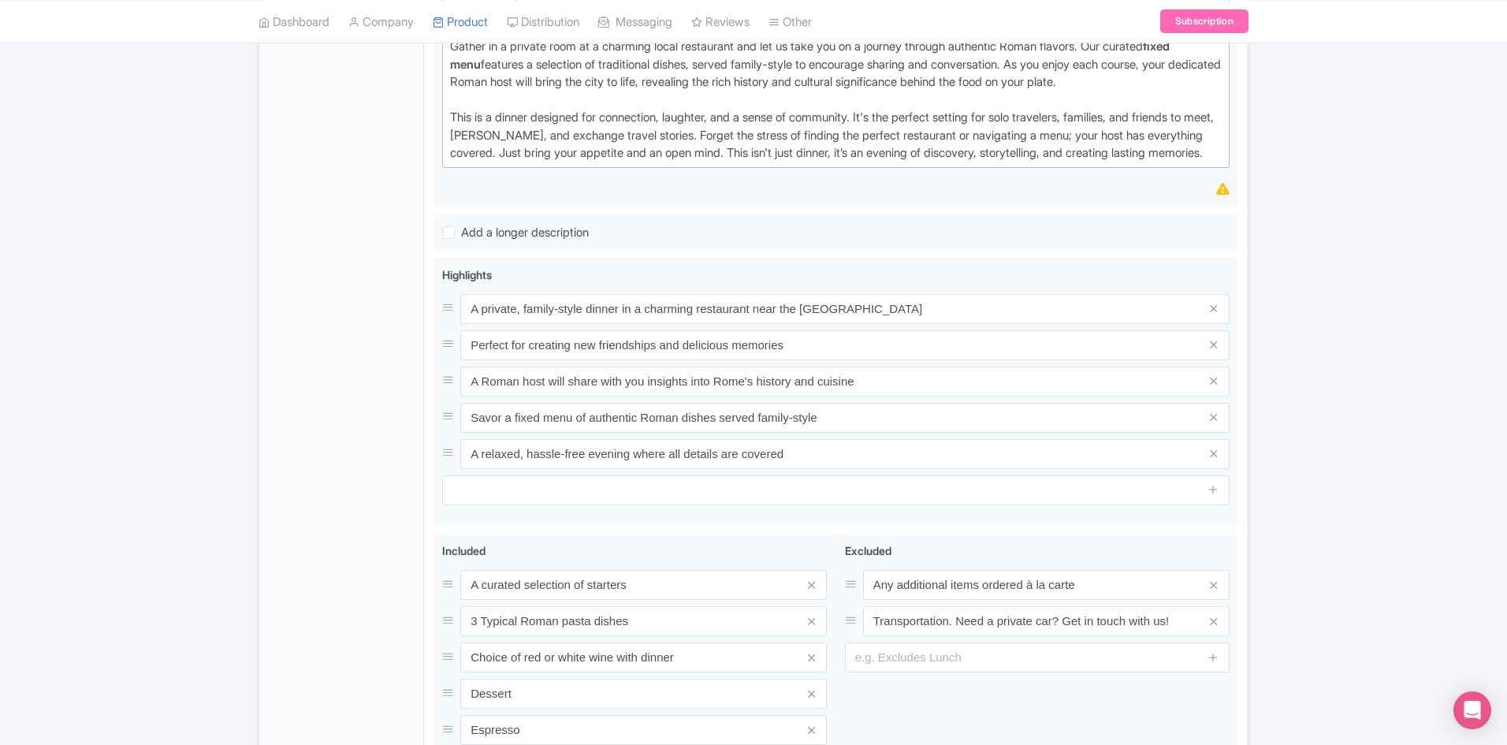
click at [329, 533] on div "General Booking Info Locations Settings Pricing Gallery Itinerary FAQs" at bounding box center [341, 289] width 165 height 1132
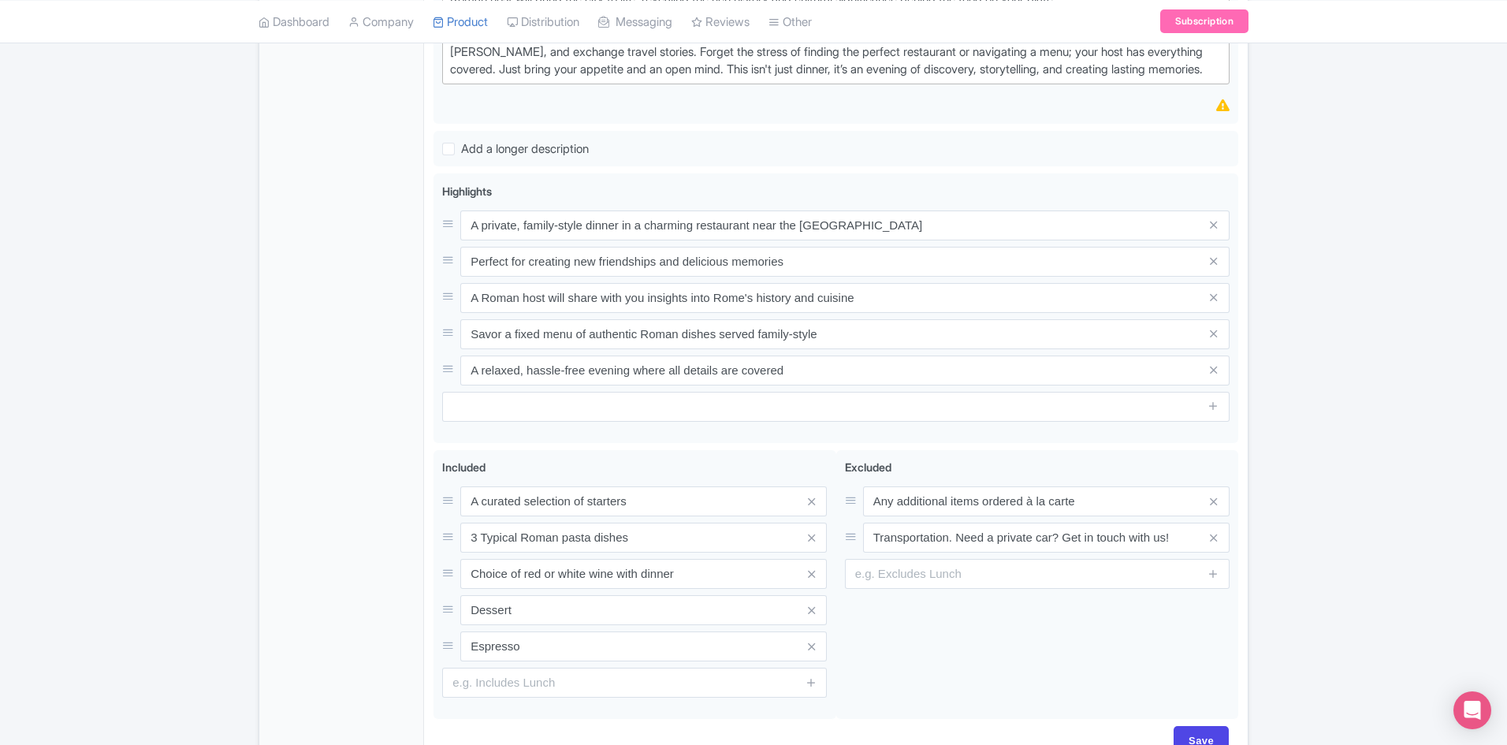
scroll to position [766, 0]
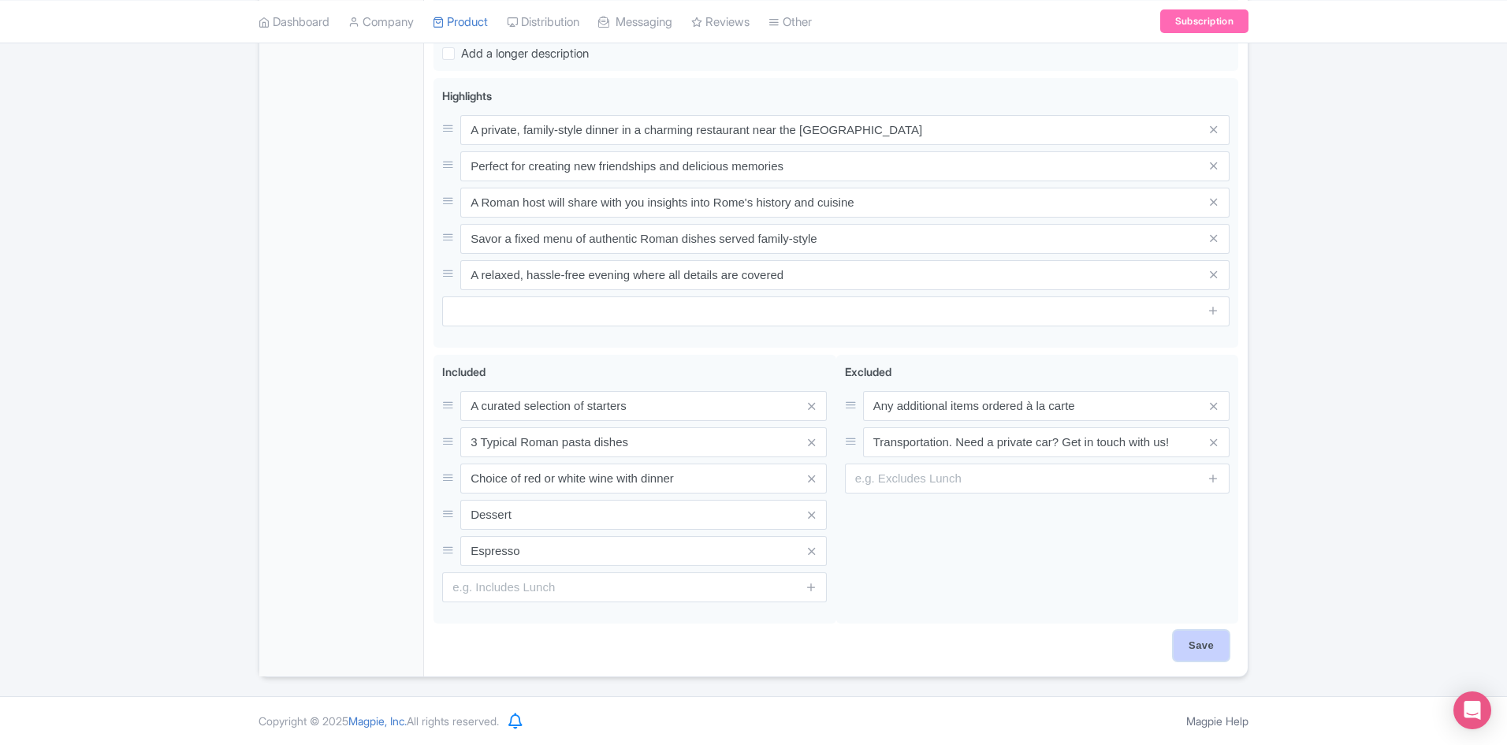
click at [1223, 637] on input "Save" at bounding box center [1200, 645] width 55 height 30
type input "Saving..."
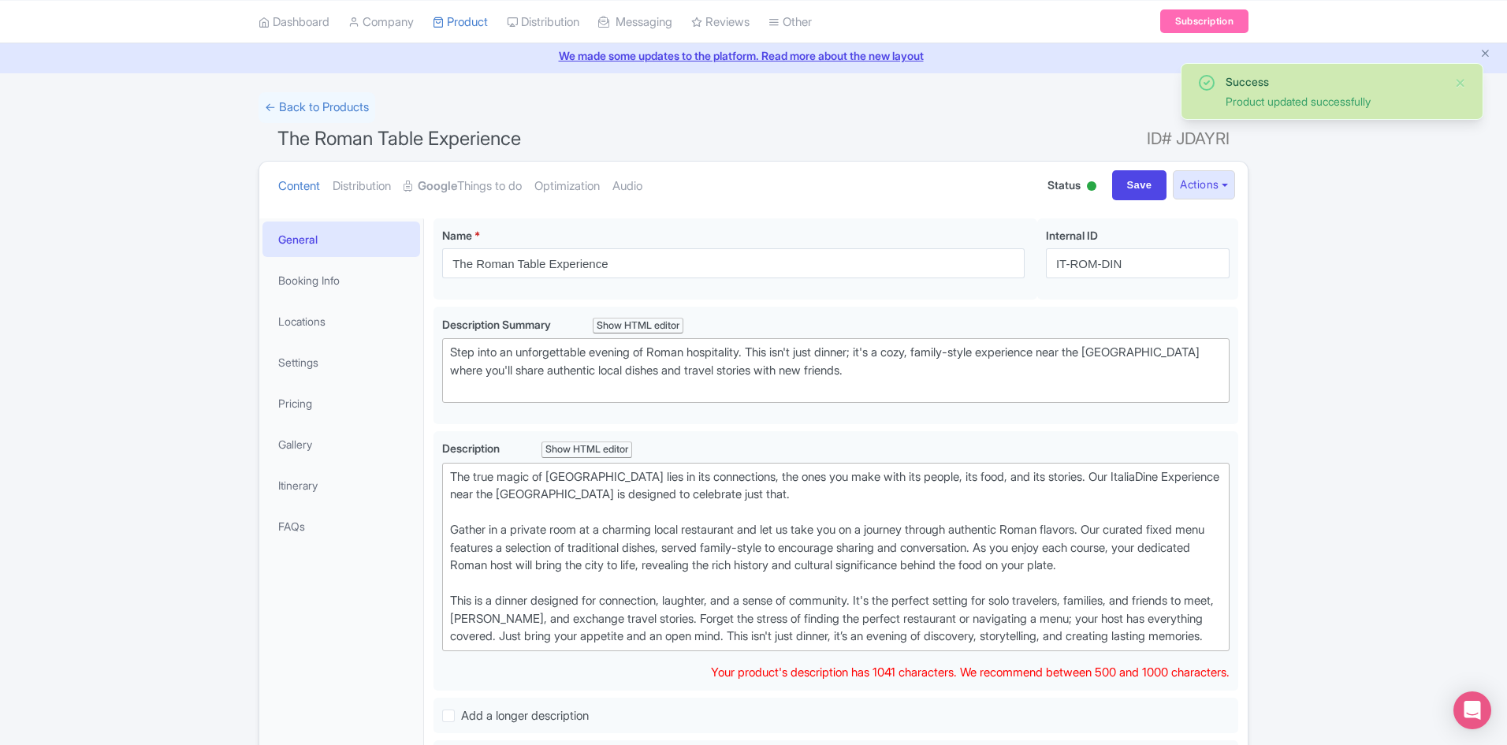
scroll to position [158, 0]
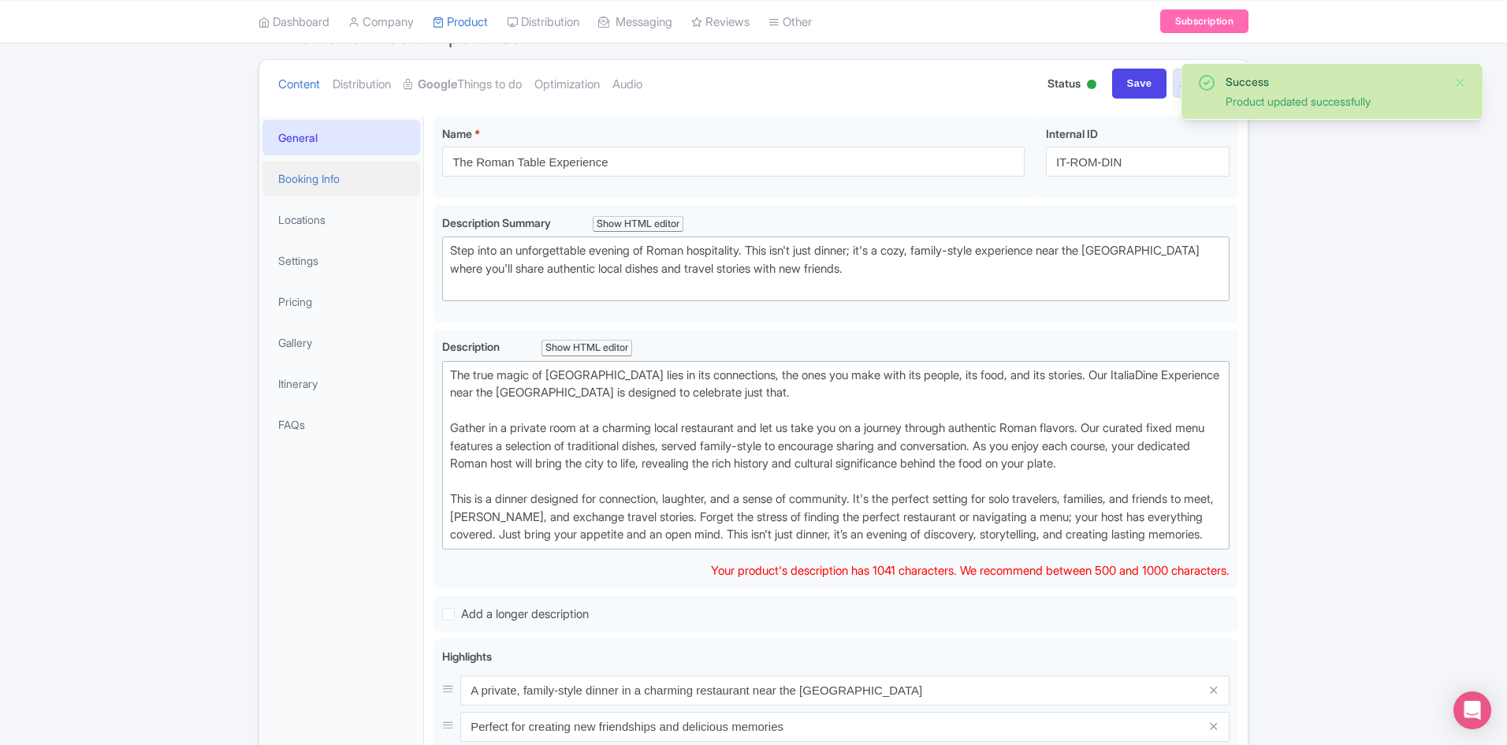
click at [298, 168] on link "Booking Info" at bounding box center [341, 178] width 158 height 35
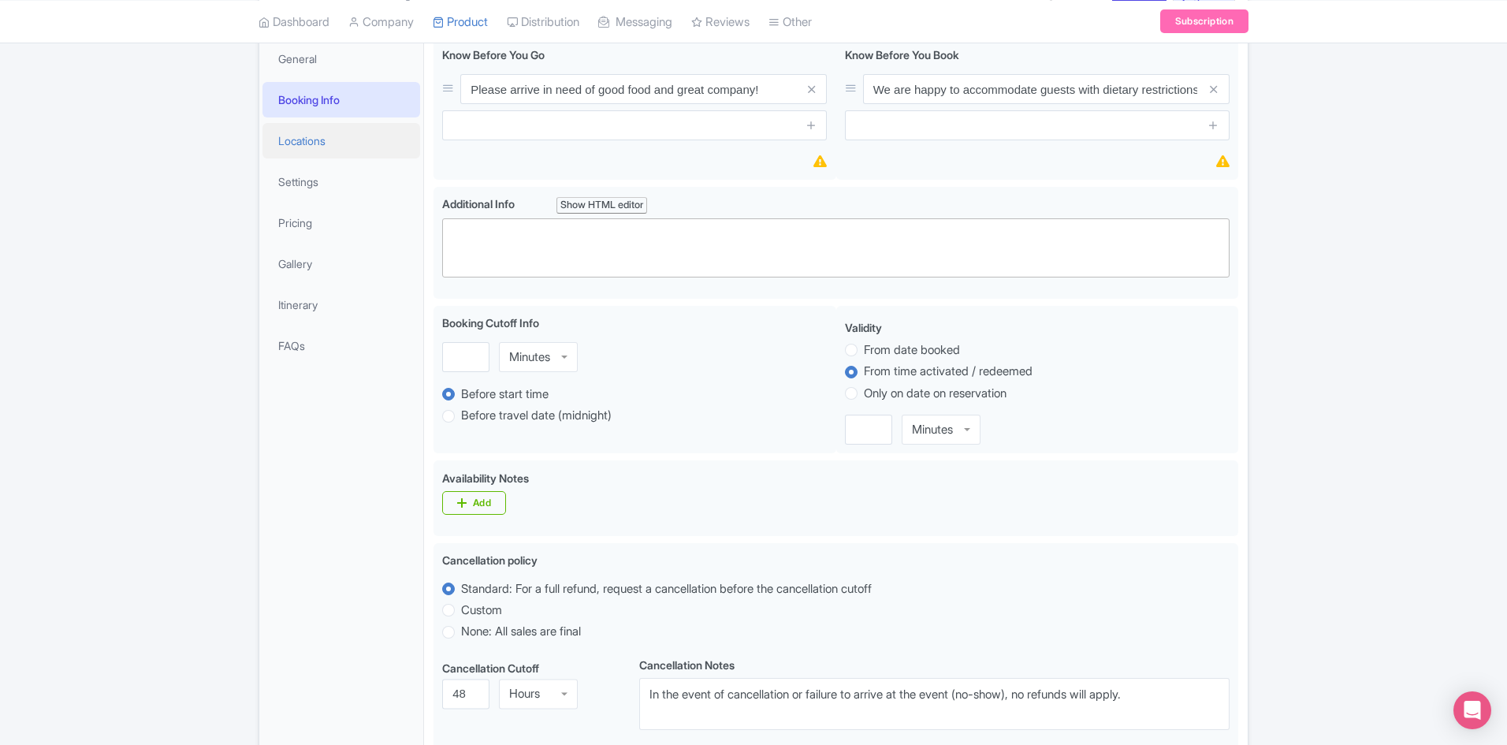
click at [310, 156] on link "Locations" at bounding box center [341, 140] width 158 height 35
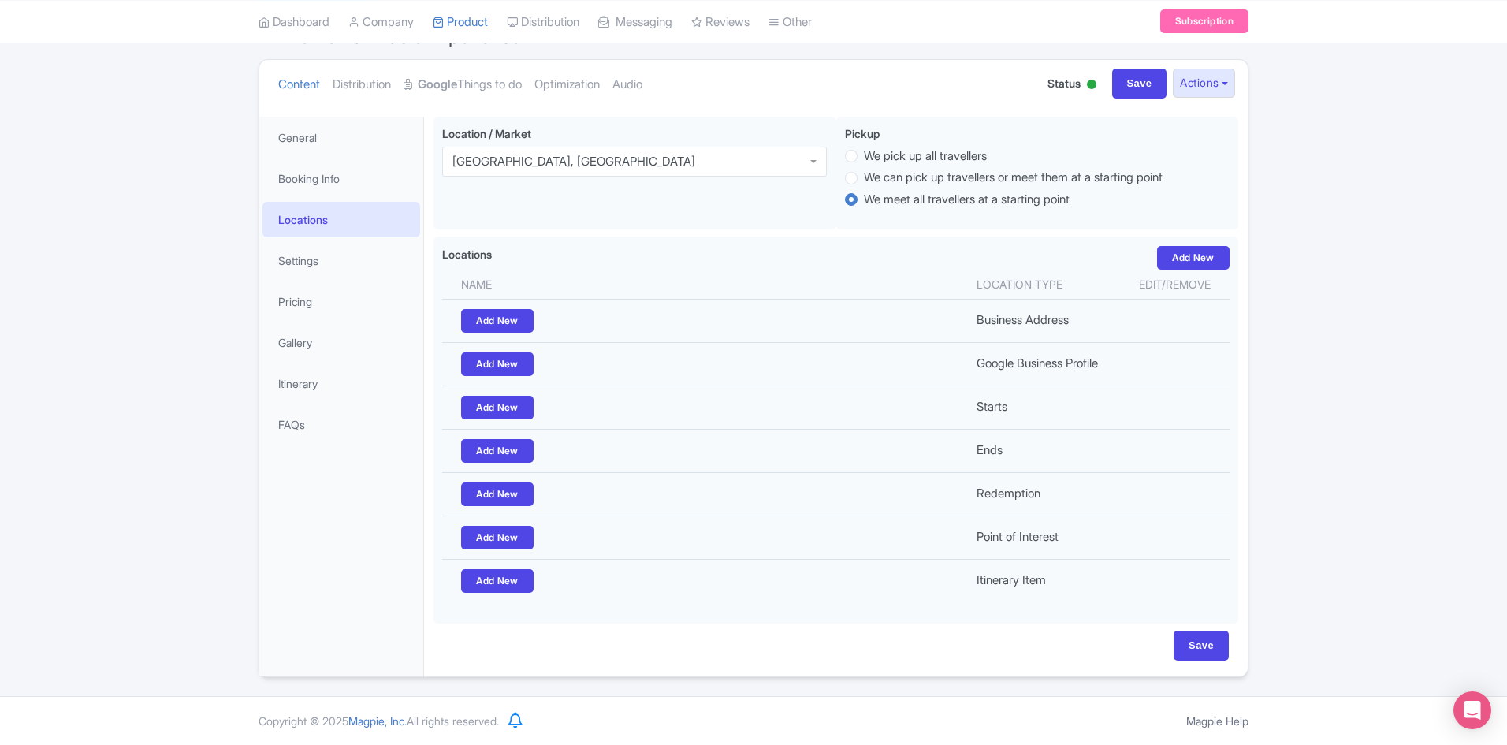
scroll to position [157, 0]
click at [307, 258] on link "Settings" at bounding box center [341, 260] width 158 height 35
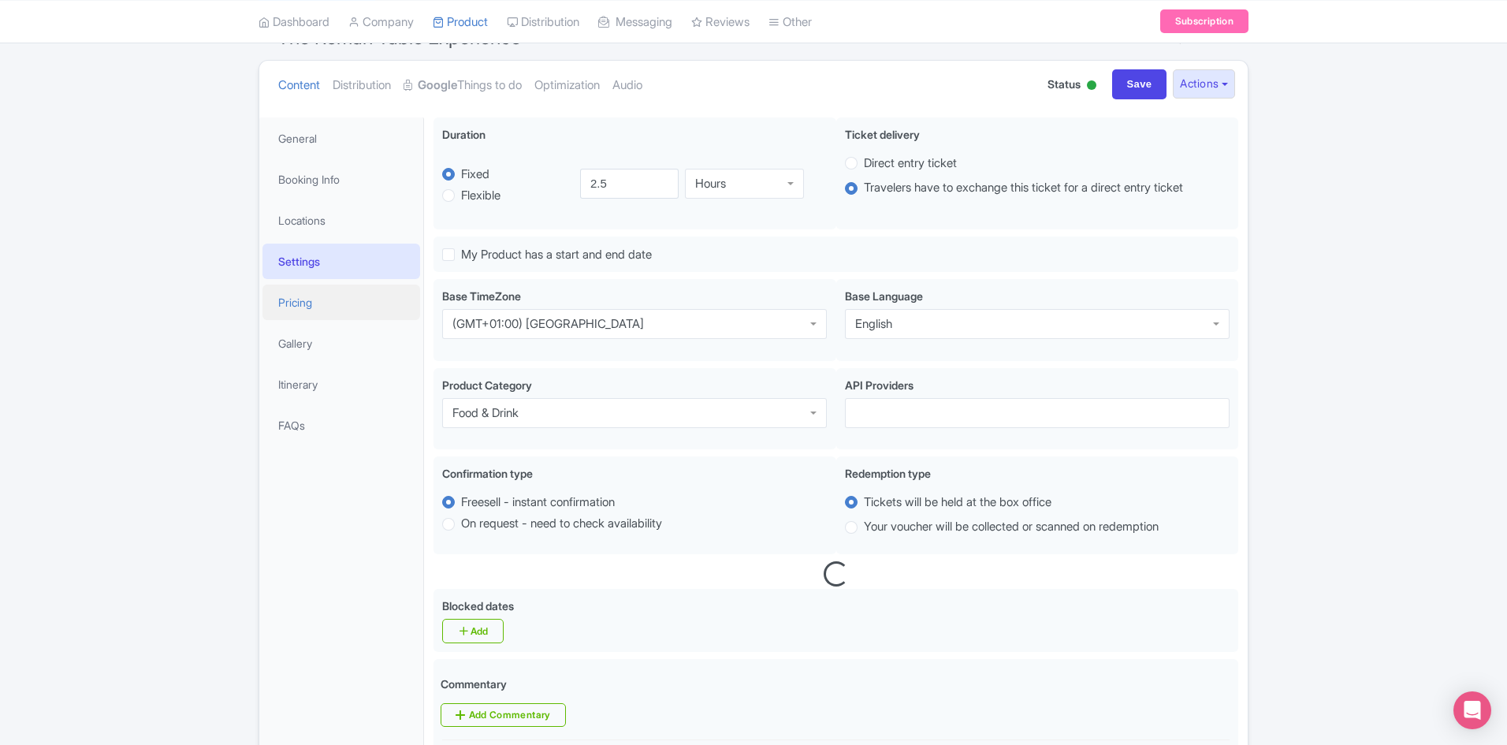
click at [319, 306] on link "Pricing" at bounding box center [341, 301] width 158 height 35
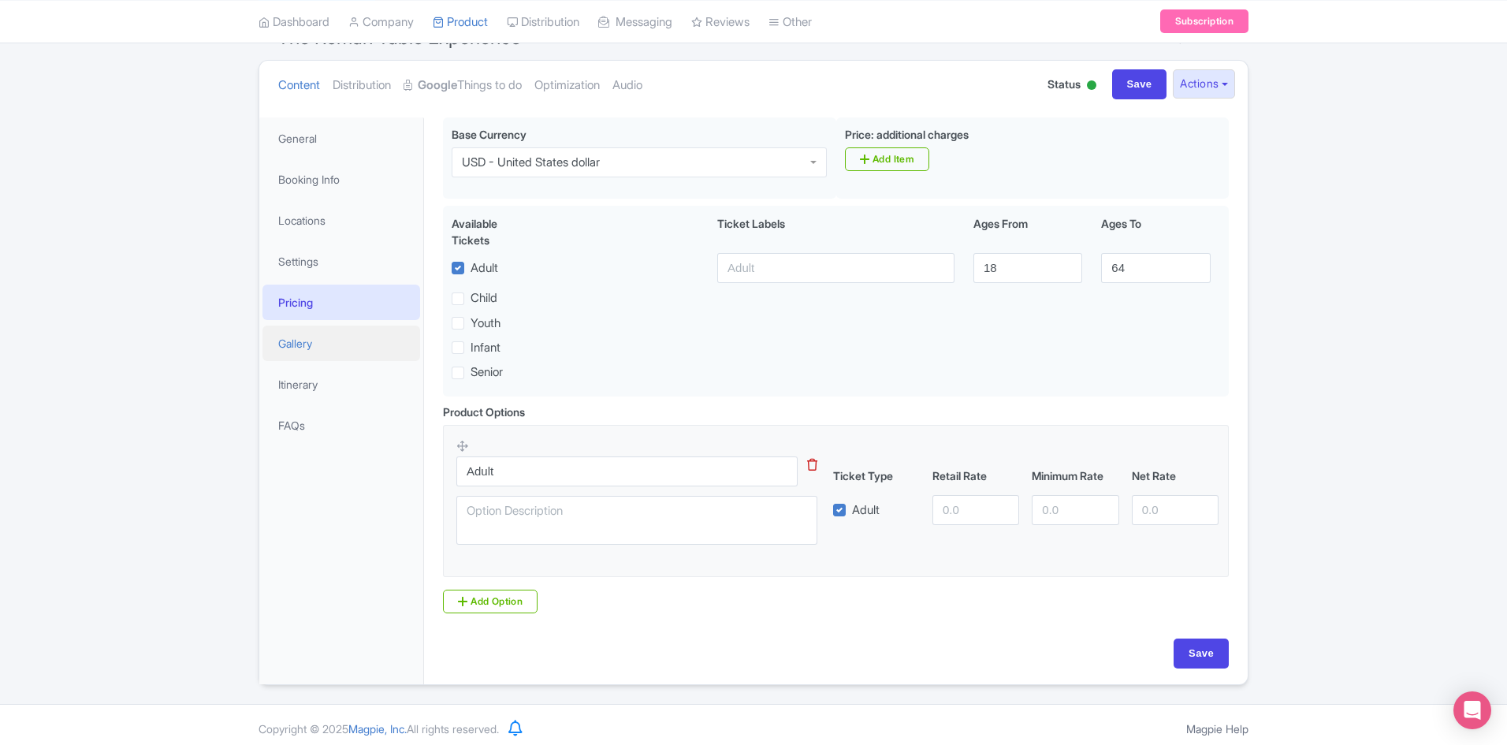
click at [326, 359] on link "Gallery" at bounding box center [341, 342] width 158 height 35
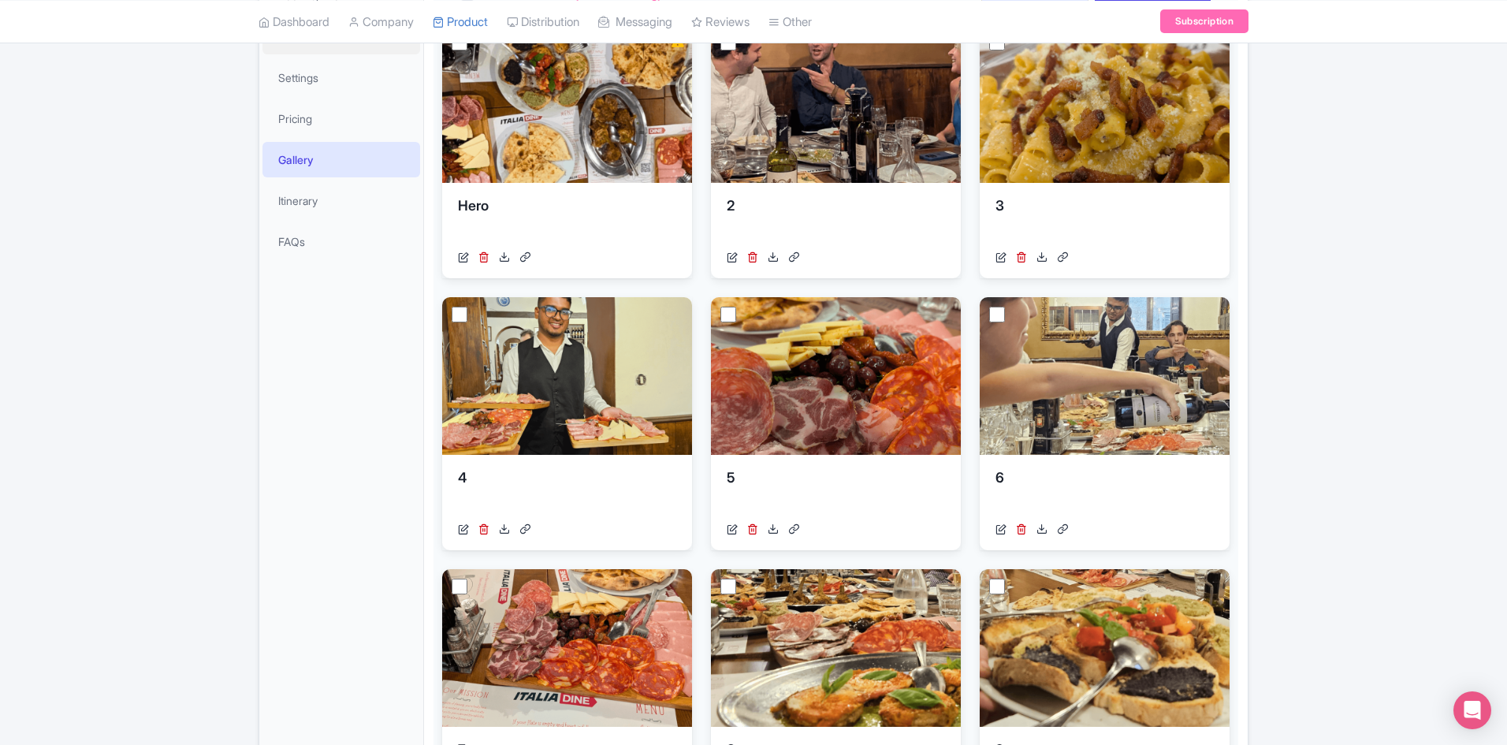
scroll to position [43, 0]
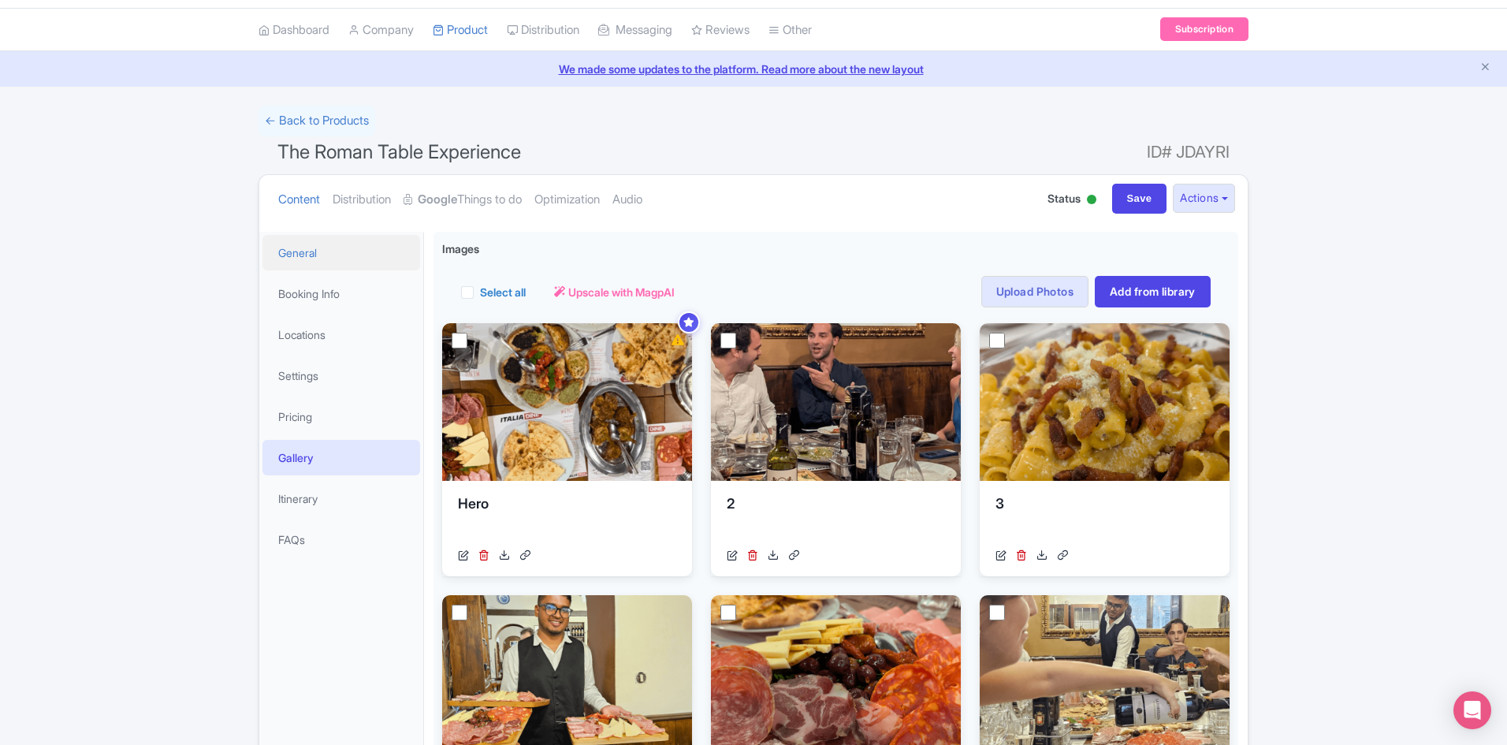
click at [311, 246] on link "General" at bounding box center [341, 252] width 158 height 35
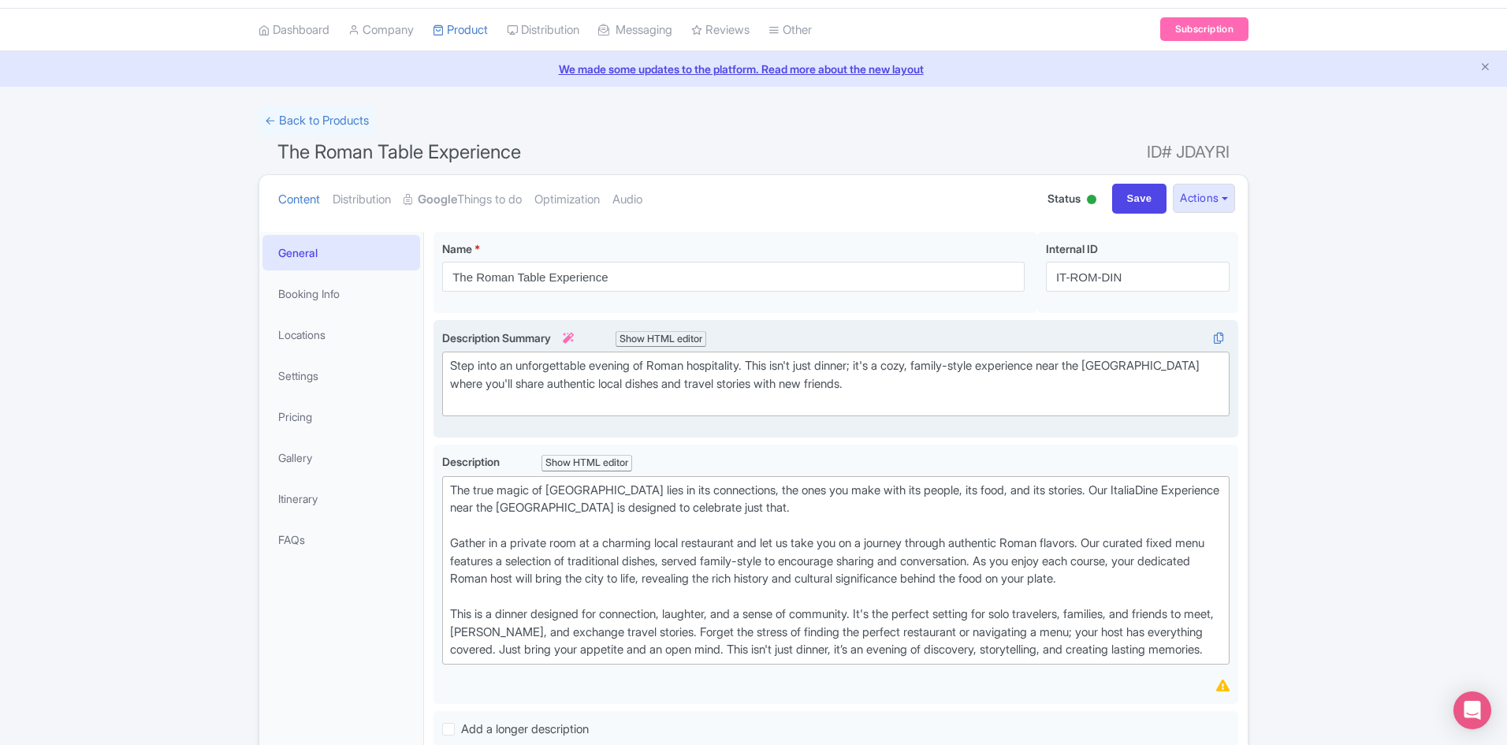
scroll to position [60, 0]
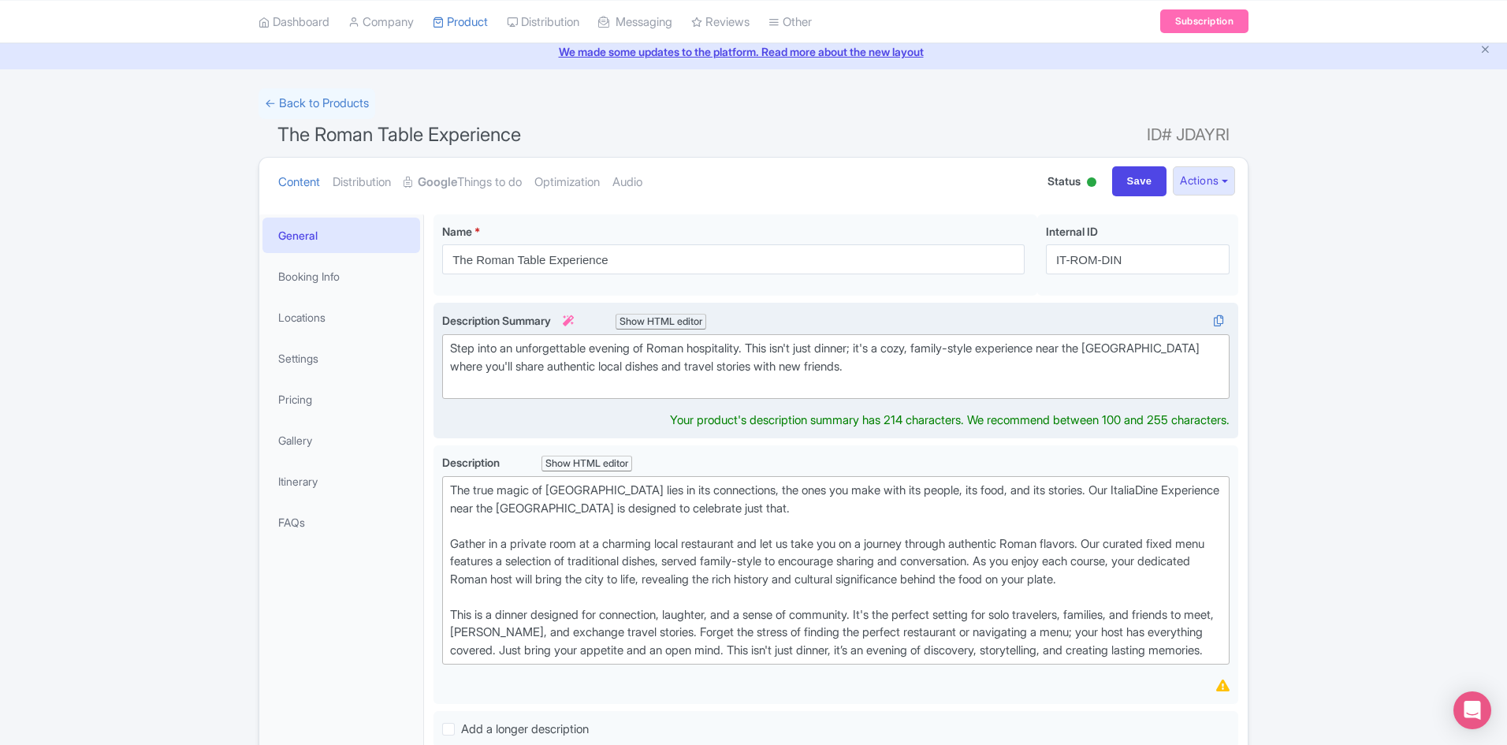
drag, startPoint x: 589, startPoint y: 367, endPoint x: 511, endPoint y: 344, distance: 81.3
click at [511, 344] on div "Step into an unforgettable evening of Roman hospitality. This isn't just dinner…" at bounding box center [835, 367] width 771 height 54
drag, startPoint x: 511, startPoint y: 344, endPoint x: 600, endPoint y: 348, distance: 89.9
click at [600, 348] on div "Step into an unforgettable evening of Roman hospitality. This isn't just dinner…" at bounding box center [835, 367] width 771 height 54
click at [846, 347] on div "Step into a not-so-ordinary evening of Roman hospitality. This isn't just dinne…" at bounding box center [835, 367] width 771 height 54
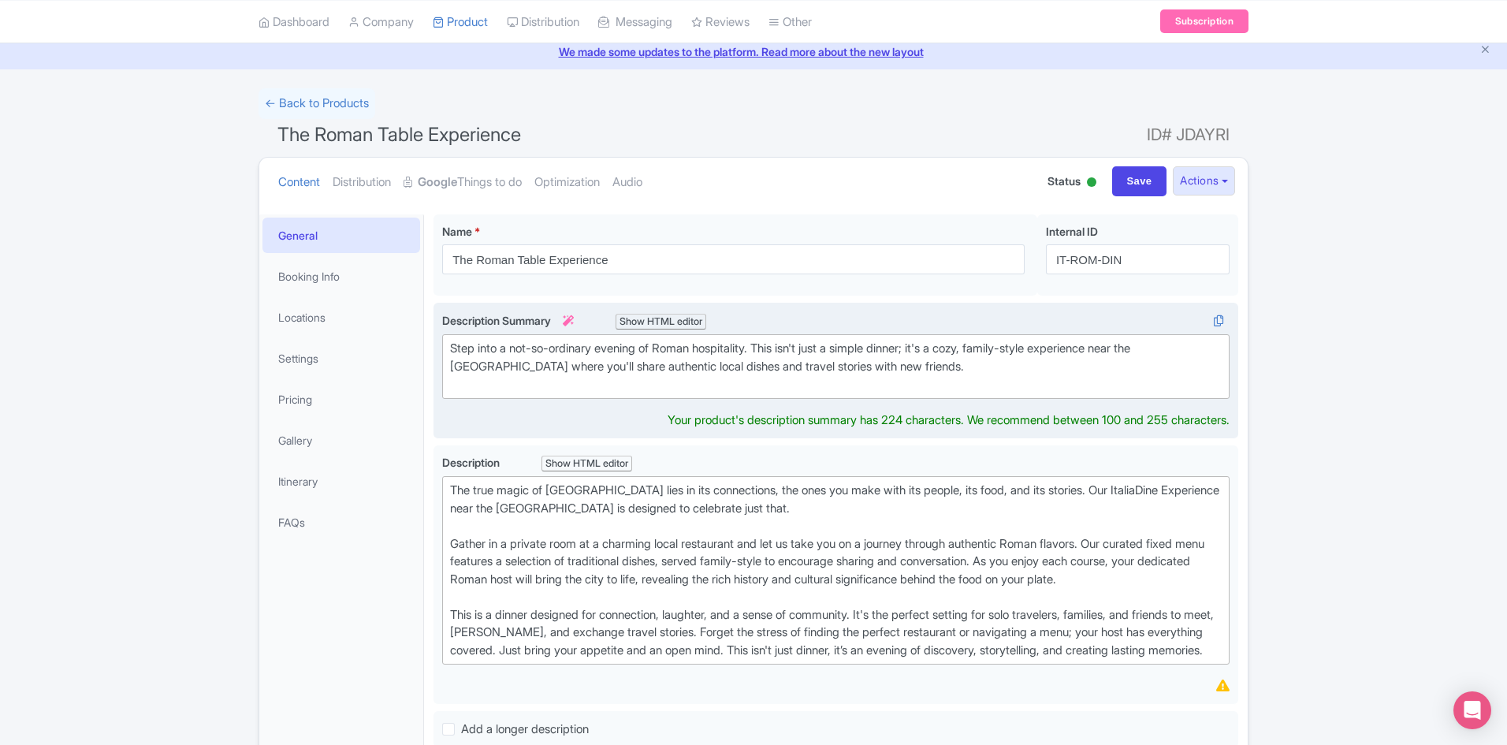
click at [870, 347] on div "Step into a not-so-ordinary evening of Roman hospitality. This isn't just a sim…" at bounding box center [835, 367] width 771 height 54
drag, startPoint x: 1213, startPoint y: 346, endPoint x: 1099, endPoint y: 351, distance: 114.4
click at [1099, 351] on div "Step into a not-so-ordinary evening of Roman hospitality. This isn't just a din…" at bounding box center [835, 367] width 771 height 54
click at [475, 370] on div "Step into a not-so-ordinary evening of Roman hospitality. This isn't just a din…" at bounding box center [835, 367] width 771 height 54
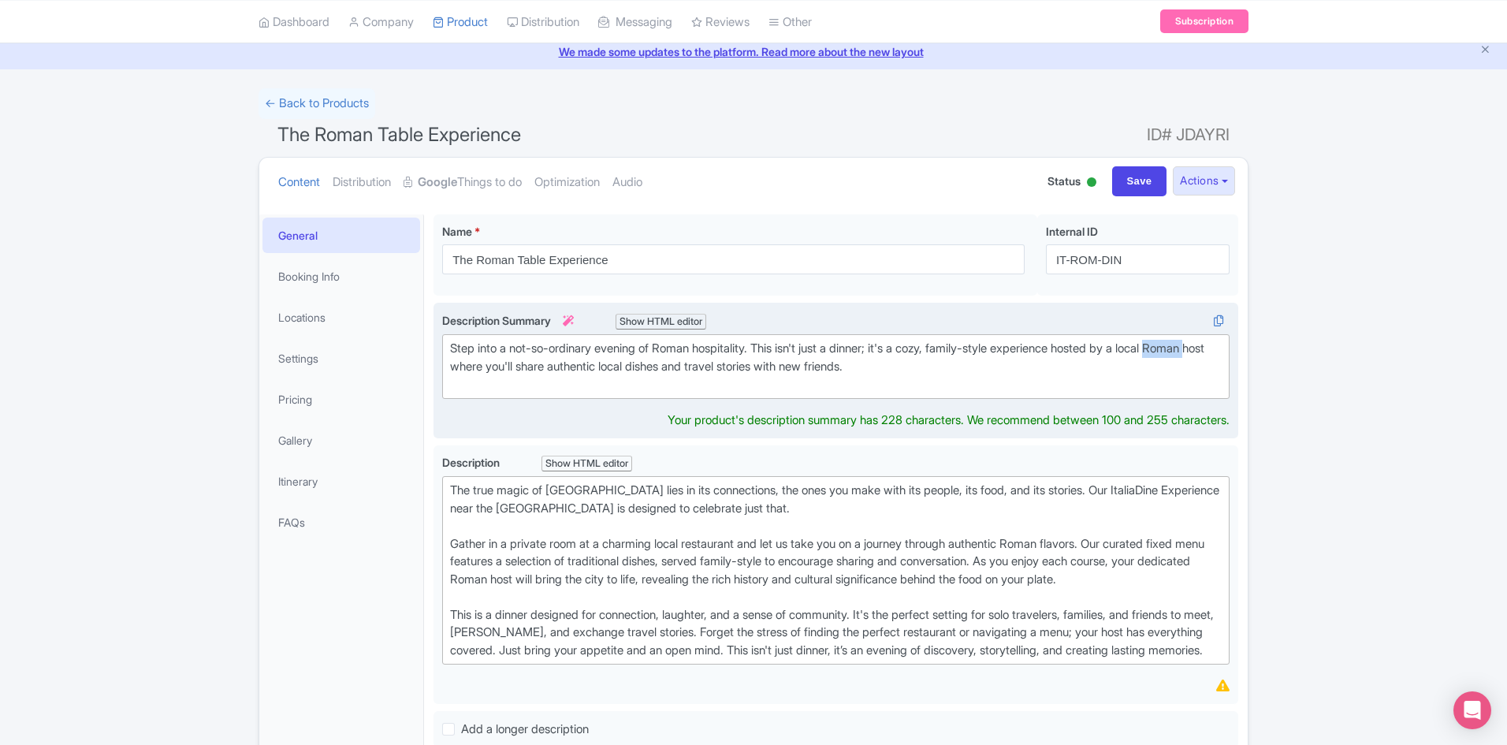
click at [475, 370] on div "Step into a not-so-ordinary evening of Roman hospitality. This isn't just a din…" at bounding box center [835, 367] width 771 height 54
type trix-editor "<div>Step into a not-so-ordinary evening of Roman hospitality. This isn't just …"
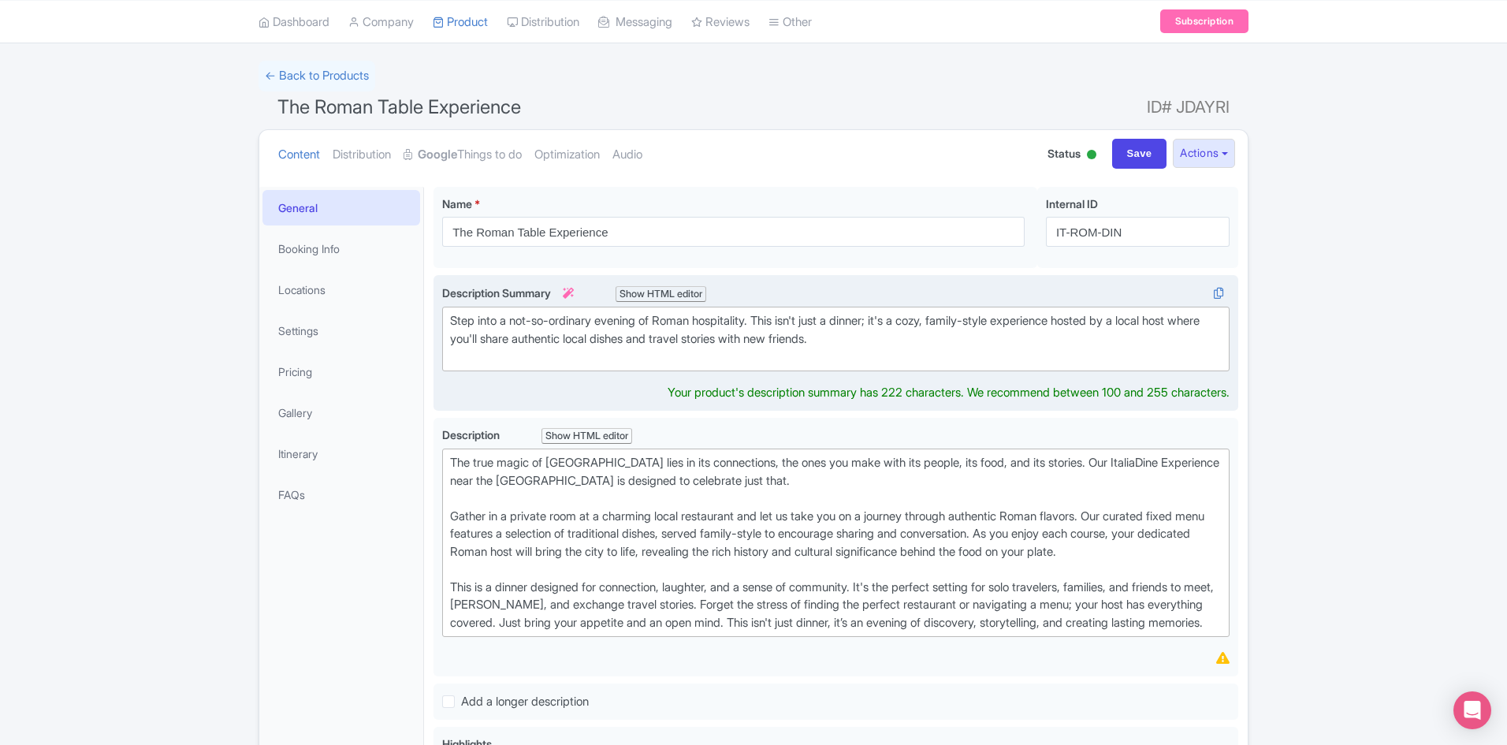
scroll to position [88, 0]
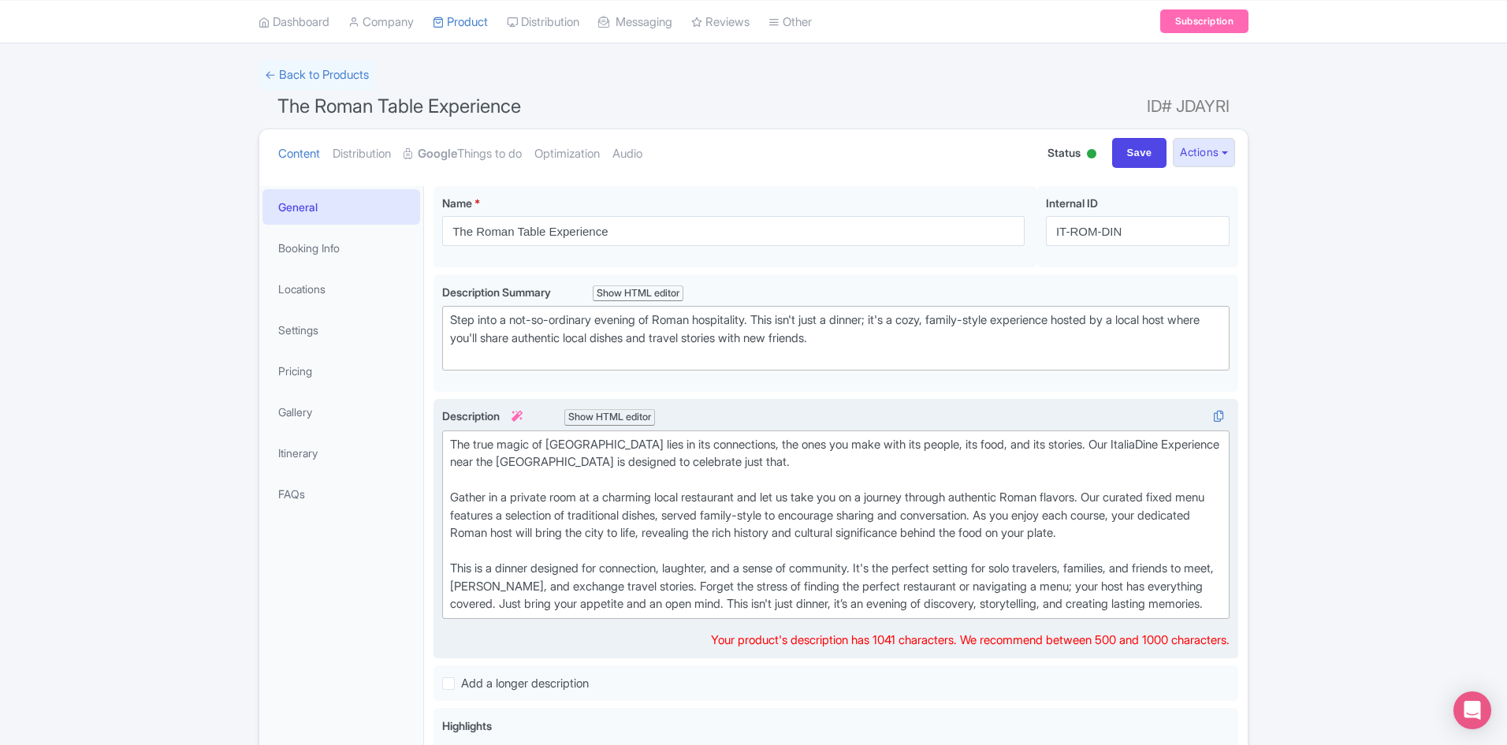
drag, startPoint x: 455, startPoint y: 515, endPoint x: 440, endPoint y: 490, distance: 29.1
click at [440, 490] on div "Description i Show HTML editor Bold Italic Strikethrough Link Heading Quote Cod…" at bounding box center [835, 529] width 805 height 260
click at [451, 447] on div "The true magic of Rome lies in its connections, the ones you make with its peop…" at bounding box center [835, 524] width 771 height 177
type trix-editor "<div>We believe that the true magic of Rome lies in its connections, the ones y…"
click at [665, 470] on div "We believe that the true magic of Rome lies in its connections, the ones you ma…" at bounding box center [835, 524] width 771 height 177
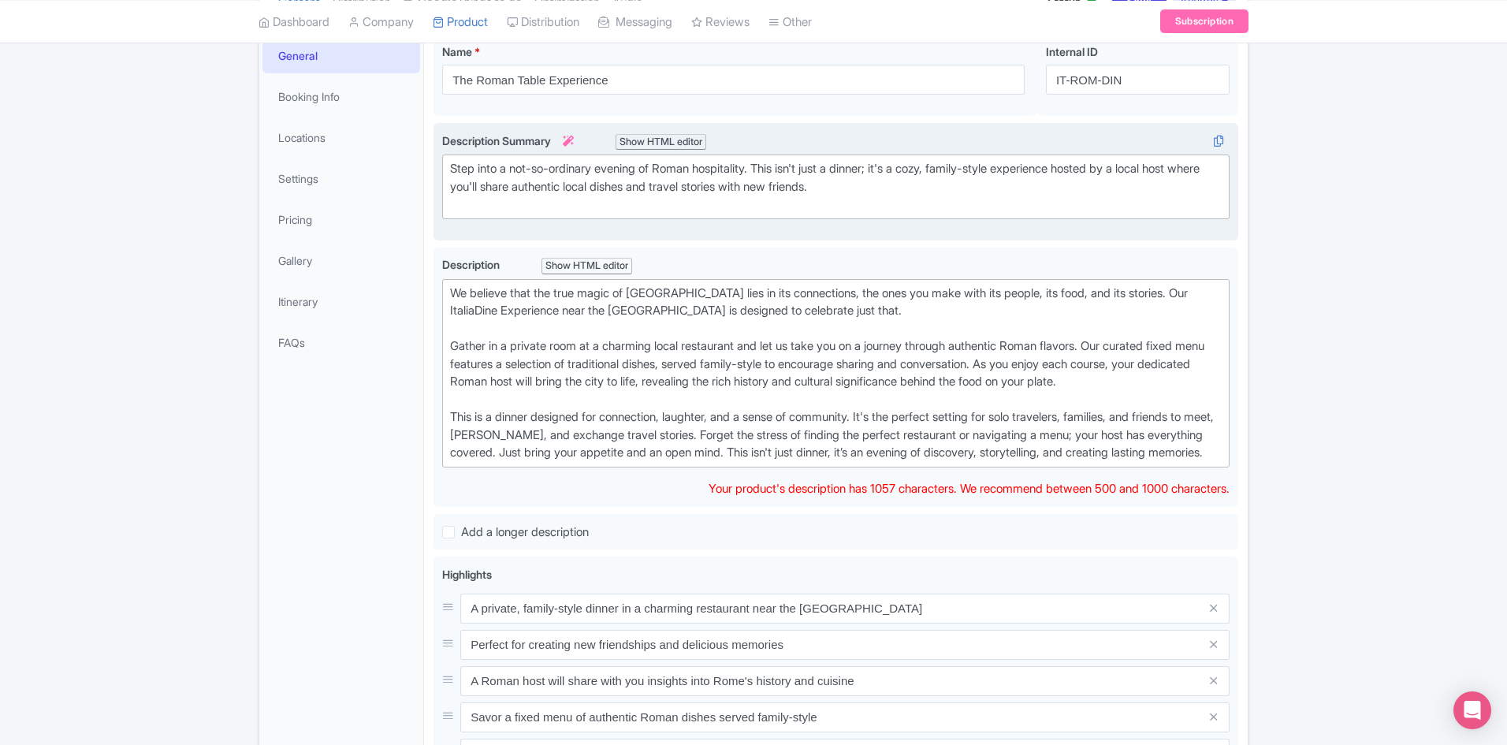
scroll to position [0, 0]
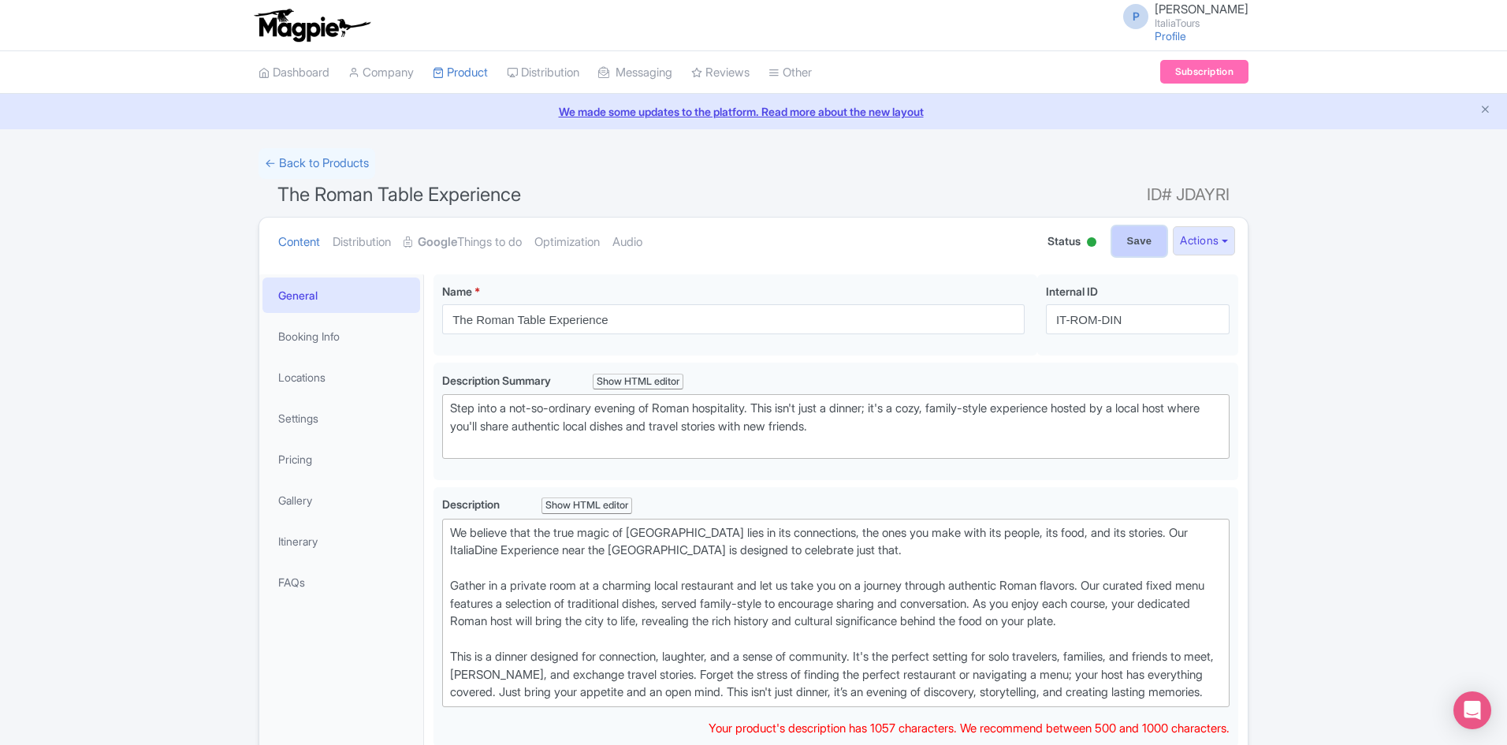
click at [1139, 233] on input "Save" at bounding box center [1139, 241] width 55 height 30
type input "Saving..."
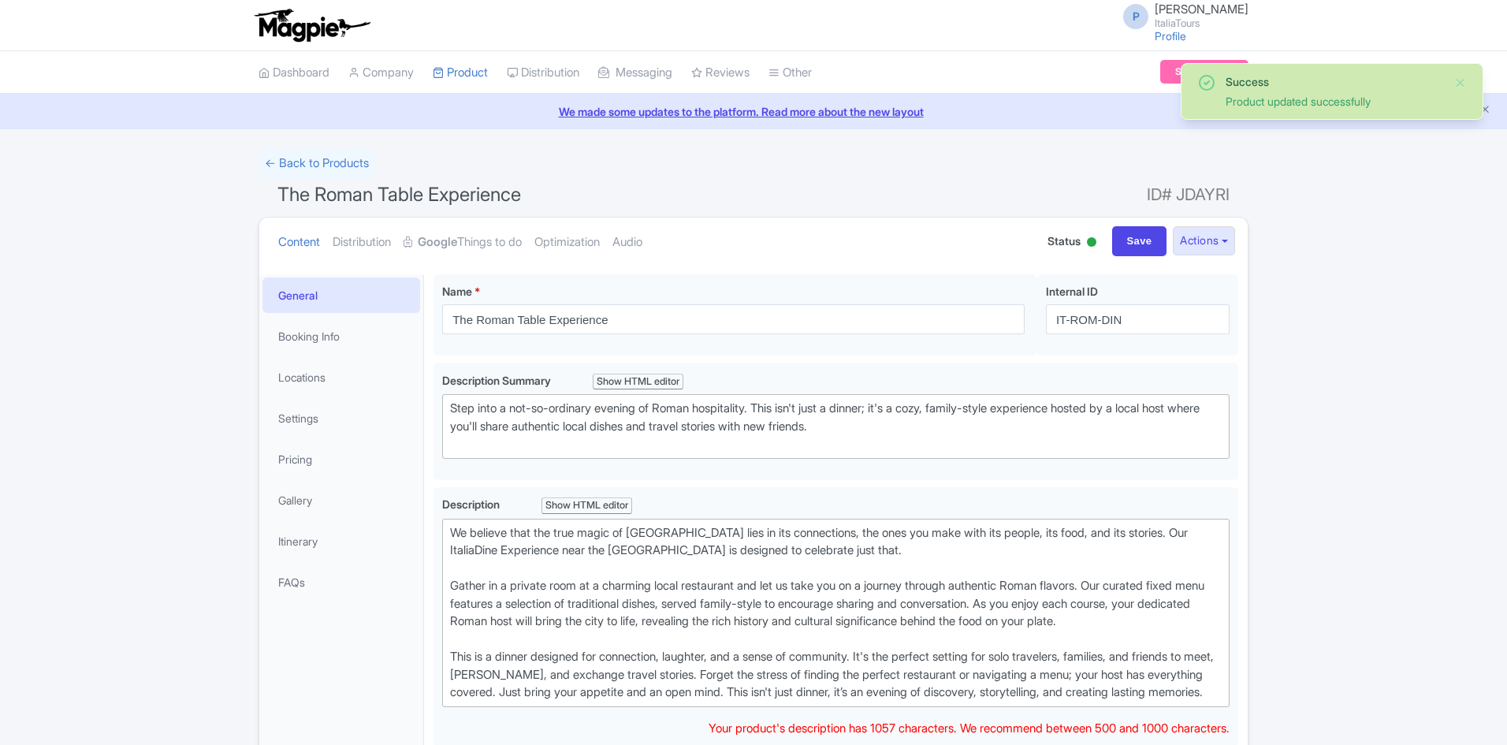
scroll to position [274, 0]
